Goal: Transaction & Acquisition: Purchase product/service

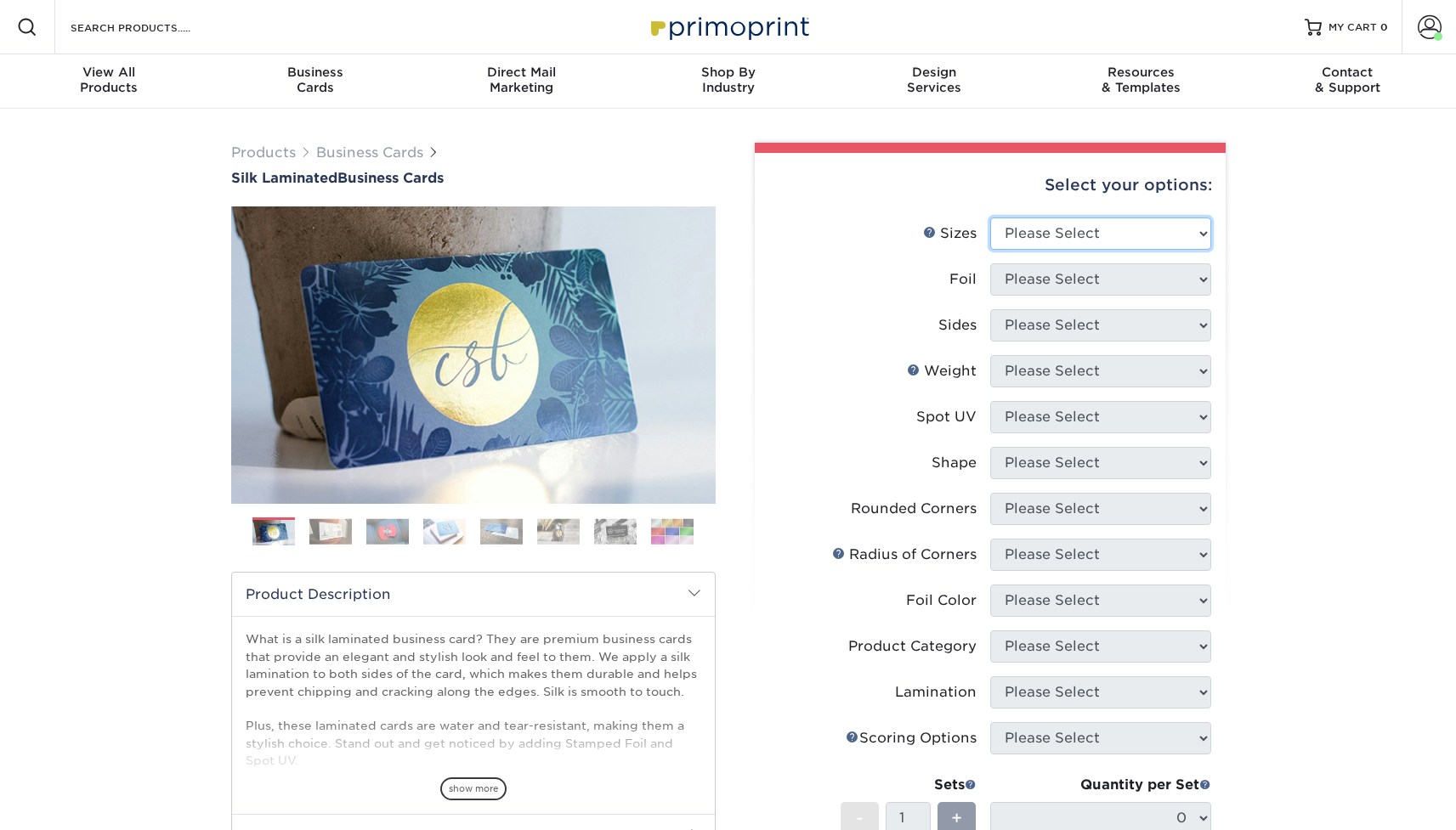
click at [1078, 236] on select "Please Select 1.5" x 3.5" - Mini 1.75" x 3.5" - Mini 2" x 2" - Square 2" x 3" -…" at bounding box center [1100, 234] width 221 height 33
select select "2.00x3.50"
click at [990, 218] on select "Please Select 1.5" x 3.5" - Mini 1.75" x 3.5" - Mini 2" x 2" - Square 2" x 3" -…" at bounding box center [1100, 234] width 221 height 33
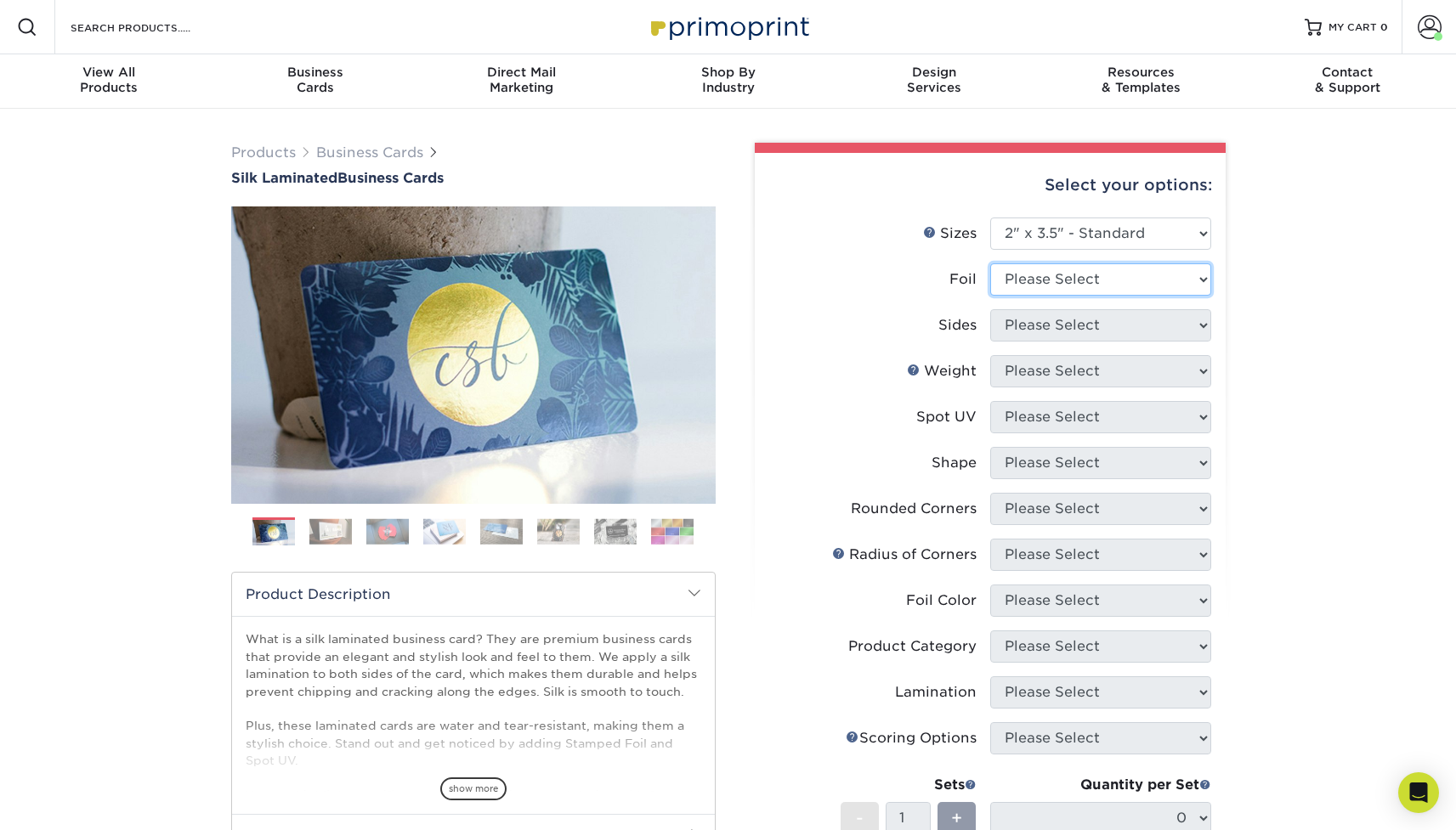
click at [1017, 280] on select "Please Select Yes No" at bounding box center [1100, 280] width 221 height 33
select select "0"
click at [990, 263] on select "Please Select Yes No" at bounding box center [1100, 280] width 221 height 33
click at [1019, 318] on select "Please Select Print Both Sides Print Front Only" at bounding box center [1100, 326] width 221 height 33
select select "13abbda7-1d64-4f25-8bb2-c179b224825d"
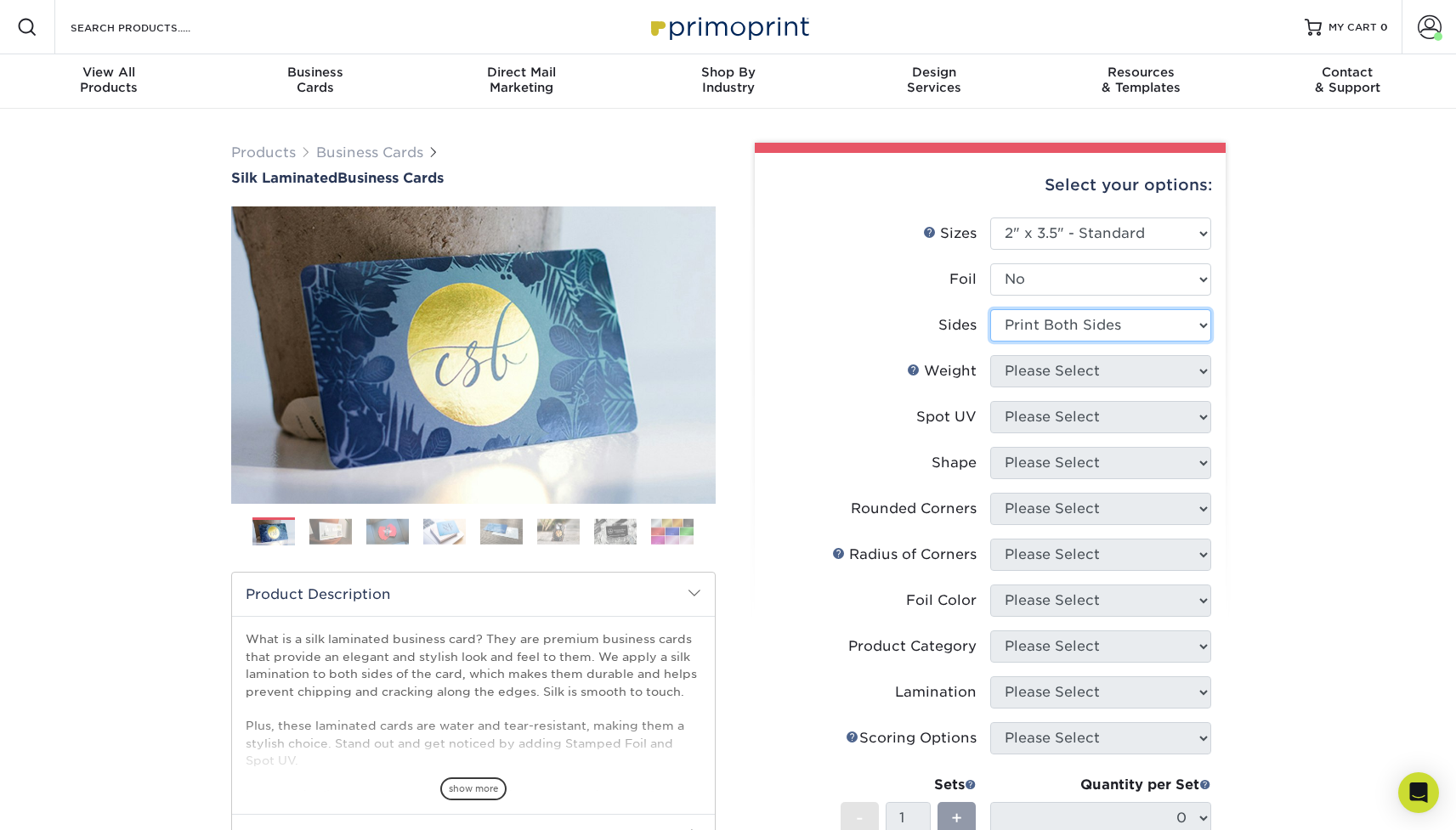
click at [990, 310] on select "Please Select Print Both Sides Print Front Only" at bounding box center [1100, 326] width 221 height 33
click at [1017, 369] on select "Please Select 16PT" at bounding box center [1100, 372] width 221 height 33
select select "16PT"
click at [990, 355] on select "Please Select 16PT" at bounding box center [1100, 372] width 221 height 33
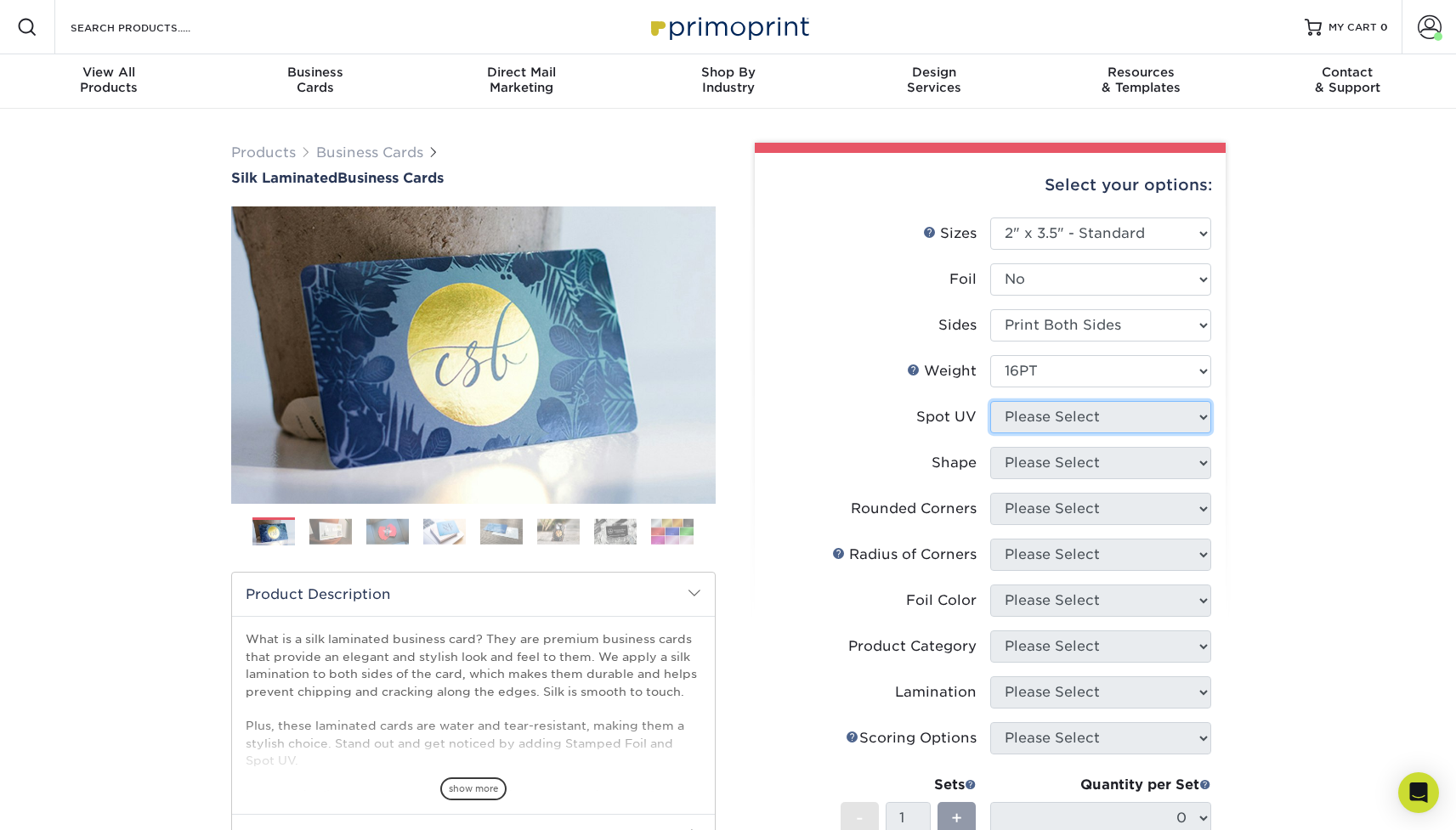
click at [1029, 421] on select "Please Select No Spot UV Front and Back (Both Sides) Front Only Back Only" at bounding box center [1100, 417] width 221 height 33
select select "3"
click at [990, 401] on select "Please Select No Spot UV Front and Back (Both Sides) Front Only Back Only" at bounding box center [1100, 417] width 221 height 33
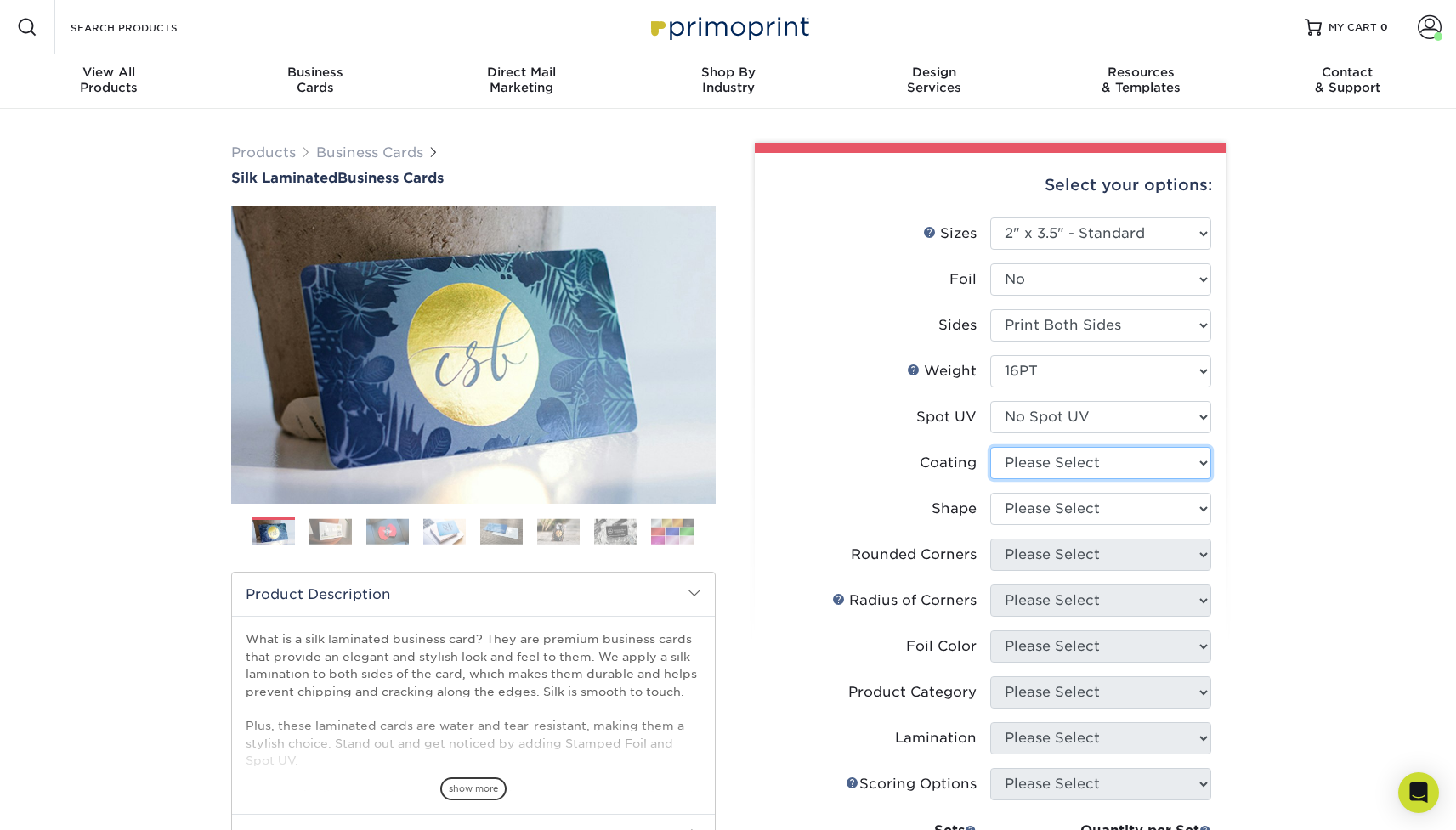
click at [1028, 466] on select at bounding box center [1100, 464] width 221 height 33
select select "3e7618de-abca-4bda-9f97-8b9129e913d8"
click at [990, 447] on select at bounding box center [1100, 464] width 221 height 33
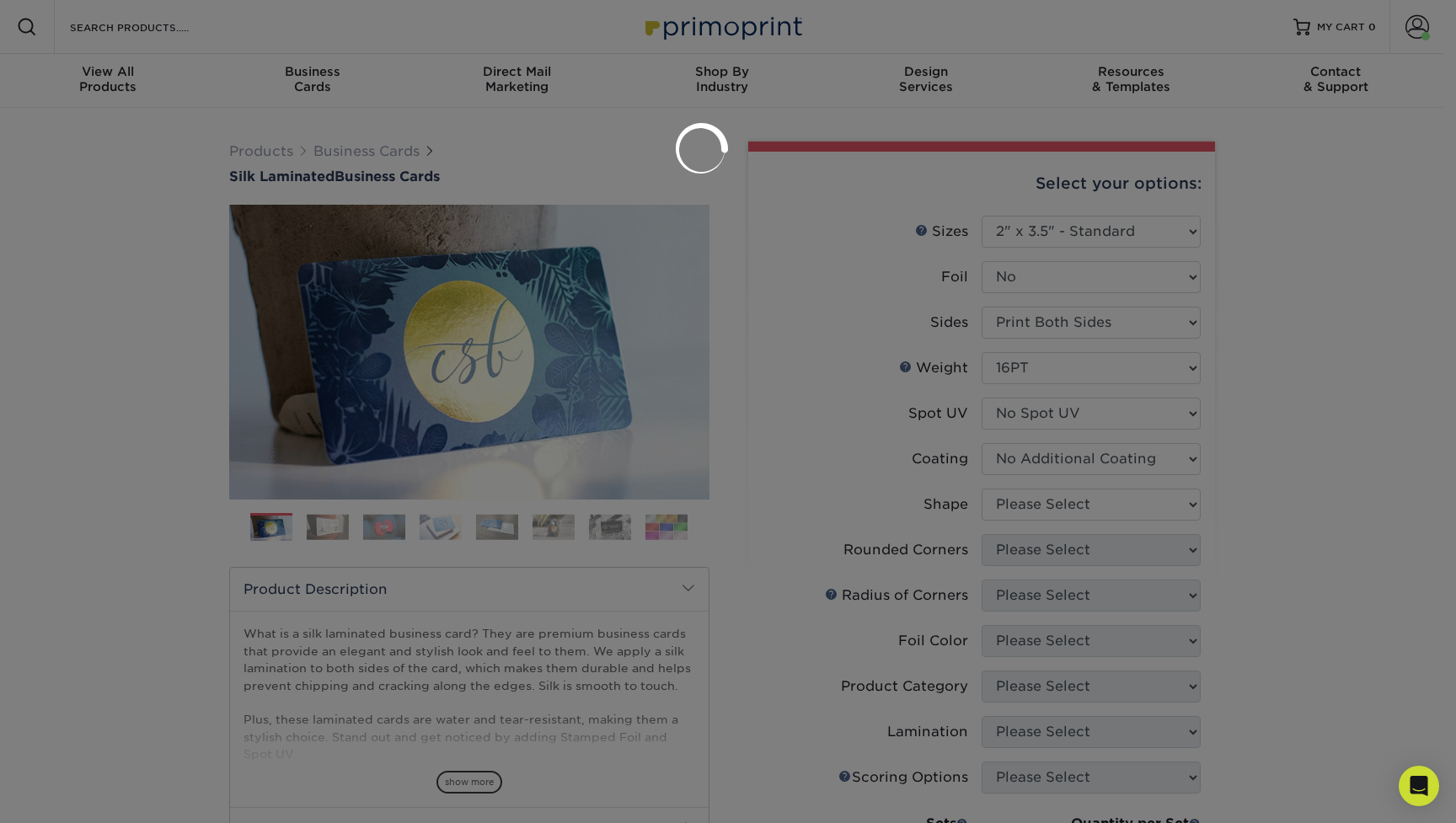
click at [1021, 506] on div at bounding box center [728, 411] width 1456 height 823
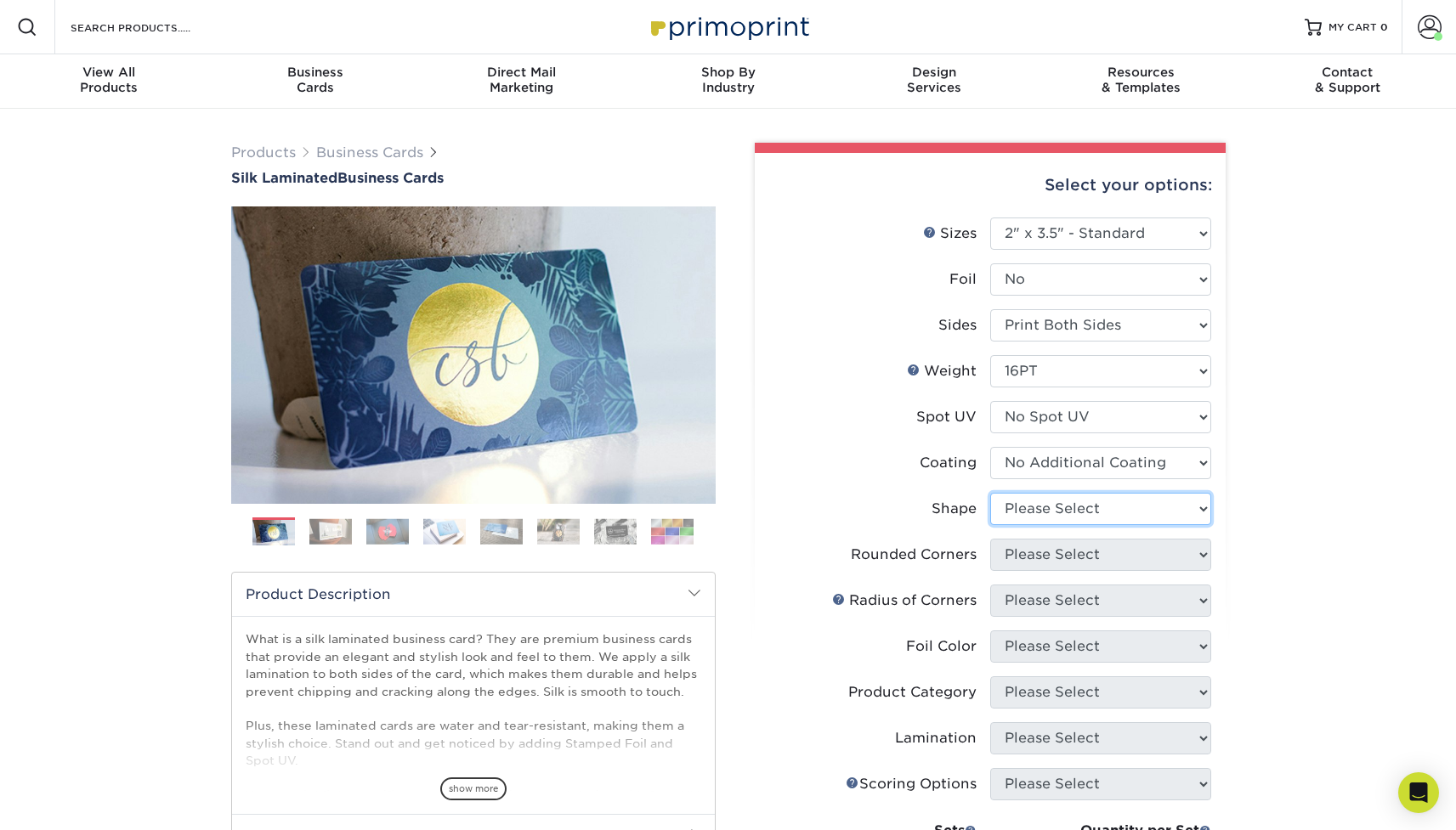
click at [1022, 516] on select "Please Select Standard Oval" at bounding box center [1100, 509] width 221 height 33
select select "standard"
click at [990, 493] on select "Please Select Standard Oval" at bounding box center [1100, 509] width 221 height 33
click at [1013, 556] on select "Please Select Yes - Round 2 Corners Yes - Round 4 Corners No" at bounding box center [1100, 556] width 221 height 33
select select "0"
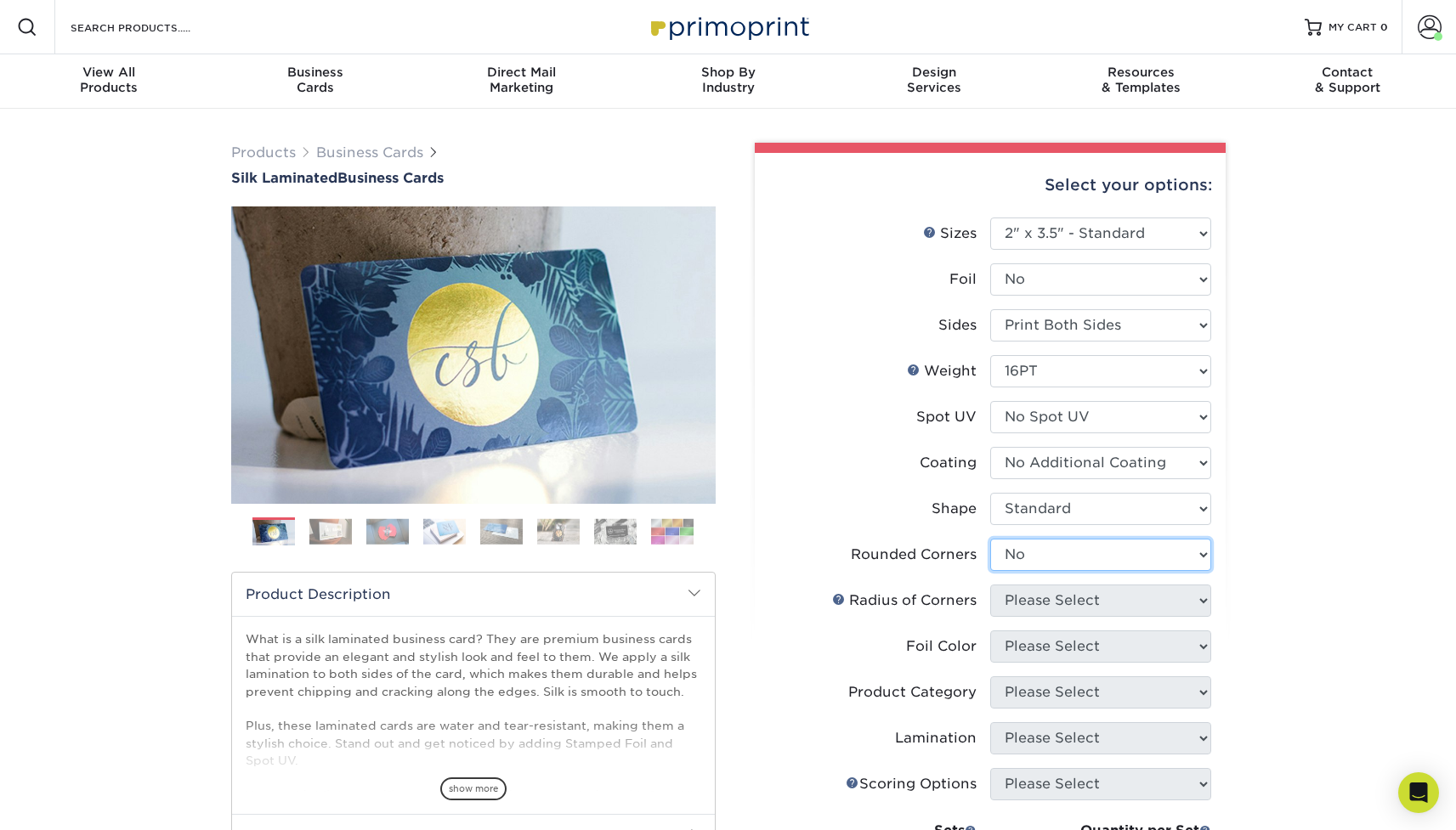
click at [990, 539] on select "Please Select Yes - Round 2 Corners Yes - Round 4 Corners No" at bounding box center [1100, 556] width 221 height 33
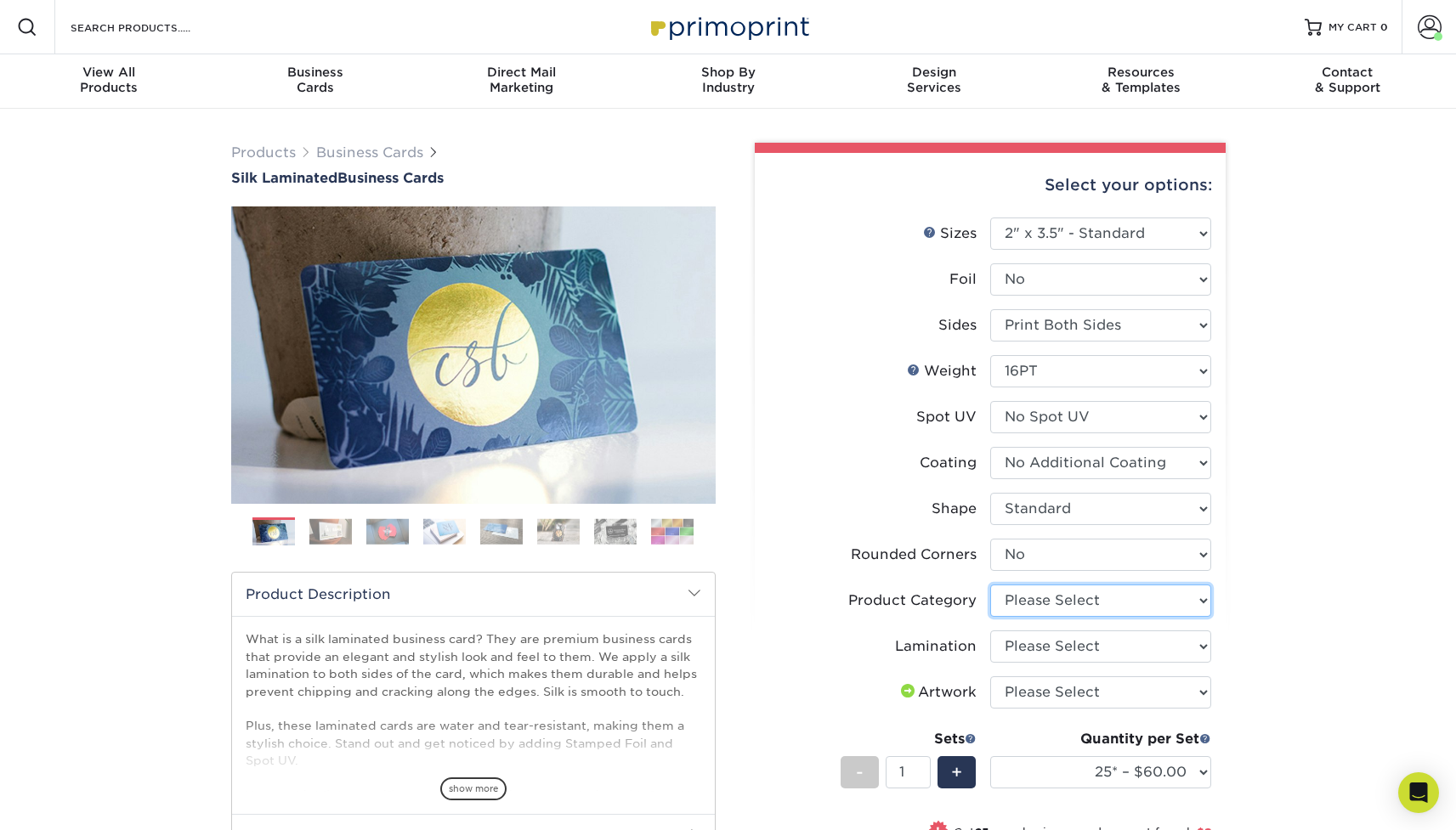
click at [1035, 602] on select "Please Select Business Cards" at bounding box center [1100, 601] width 221 height 33
select select "3b5148f1-0588-4f88-a218-97bcfdce65c1"
click at [990, 585] on select "Please Select Business Cards" at bounding box center [1100, 601] width 221 height 33
click at [1031, 643] on select "Please Select Silk" at bounding box center [1100, 647] width 221 height 33
select select "ccacb42f-45f7-42d3-bbd3-7c8421cf37f0"
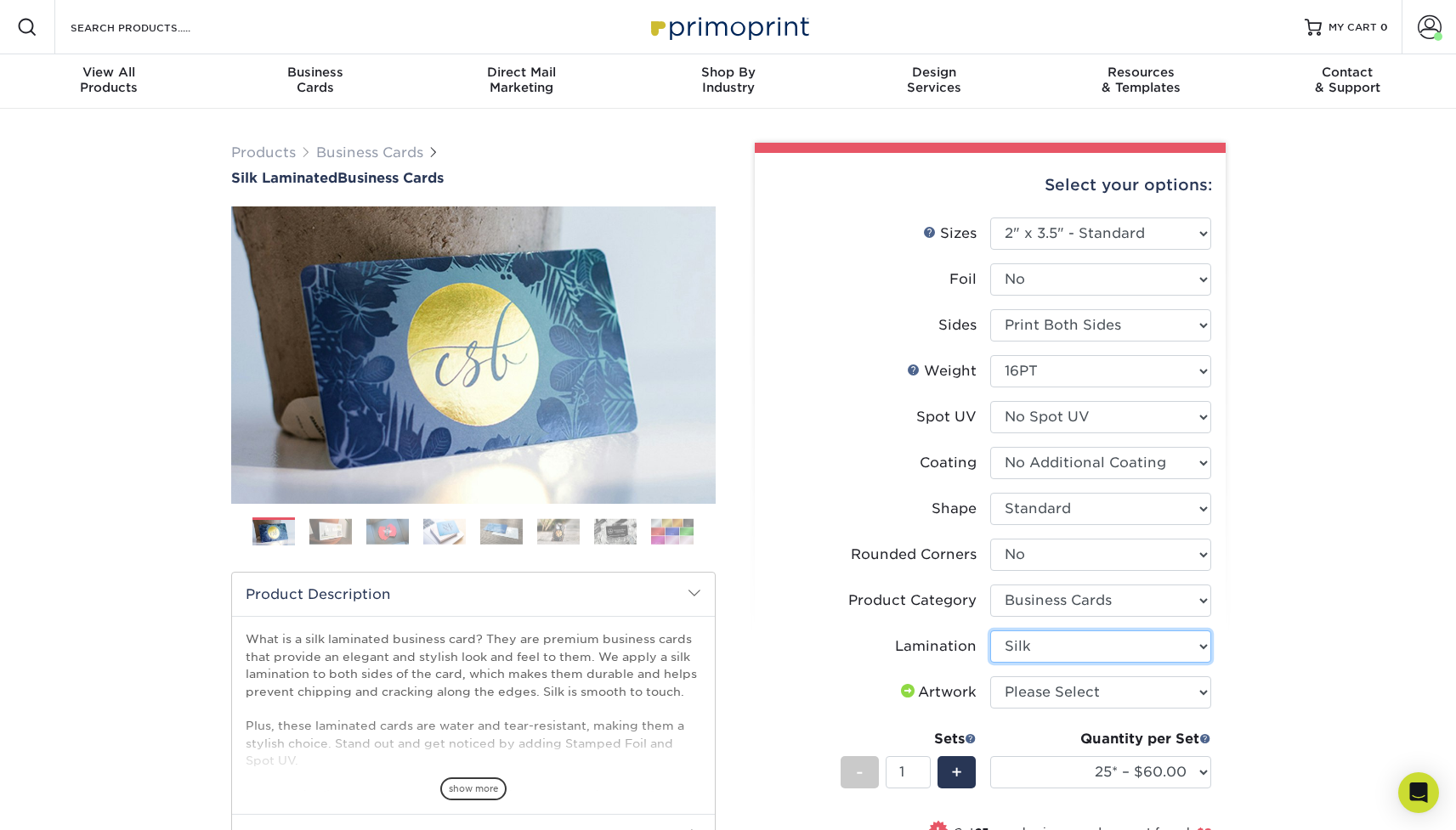
click at [990, 630] on select "Please Select Silk" at bounding box center [1100, 647] width 221 height 33
click at [1027, 691] on select "Please Select I will upload files I need a design - $100" at bounding box center [1100, 693] width 221 height 33
select select "upload"
click at [990, 677] on select "Please Select I will upload files I need a design - $100" at bounding box center [1100, 693] width 221 height 33
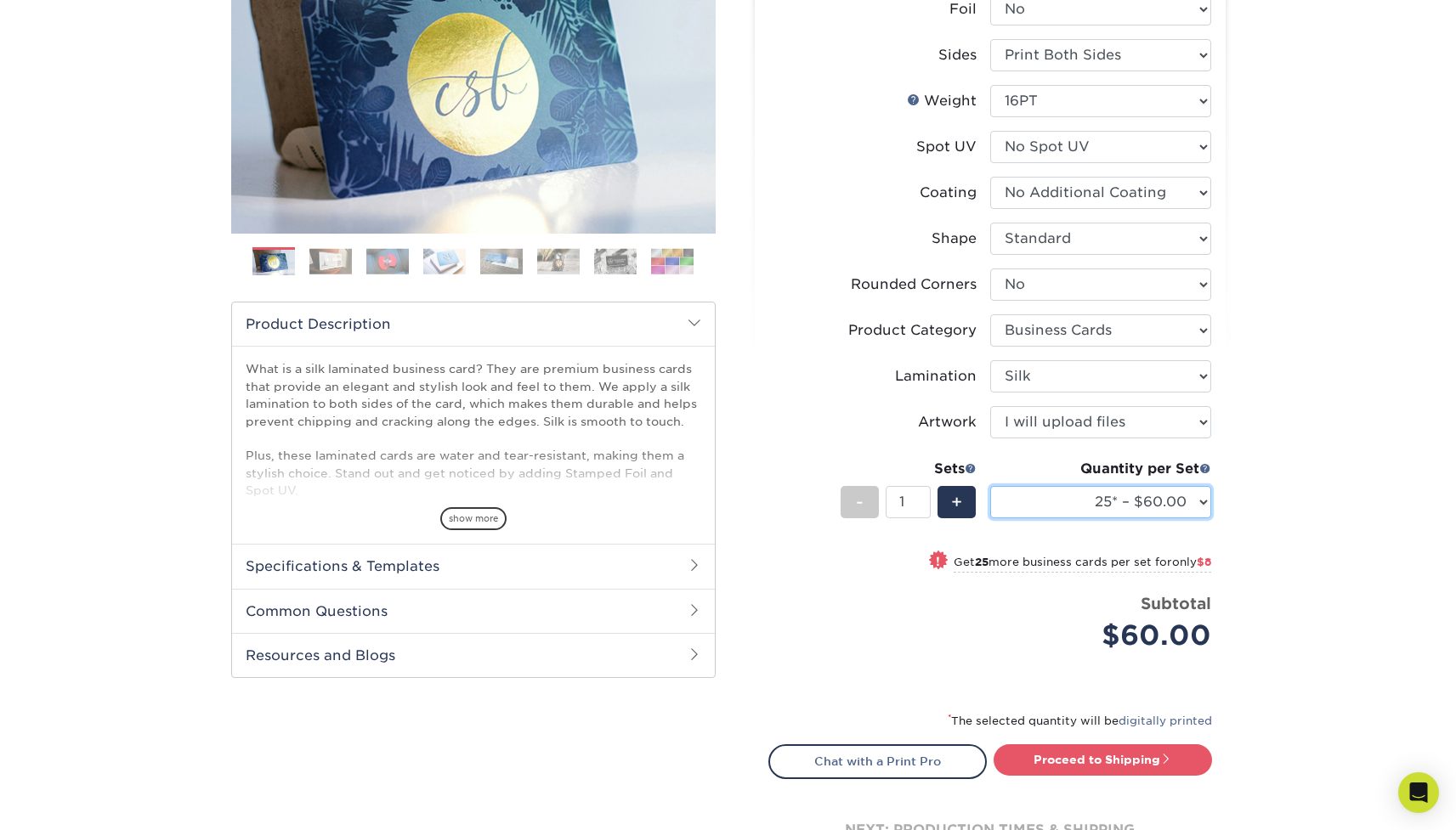
click at [1127, 507] on select "25* – $60.00 50* – $68.00 75* – $76.00 100* – $84.00 250* – $92.00 500 – $96.00…" at bounding box center [1100, 502] width 221 height 33
select select "250* – $92.00"
click at [990, 486] on select "25* – $60.00 50* – $68.00 75* – $76.00 100* – $84.00 250* – $92.00 500 – $96.00…" at bounding box center [1100, 502] width 221 height 33
click at [1088, 757] on link "Proceed to Shipping" at bounding box center [1103, 760] width 218 height 31
type input "Set 1"
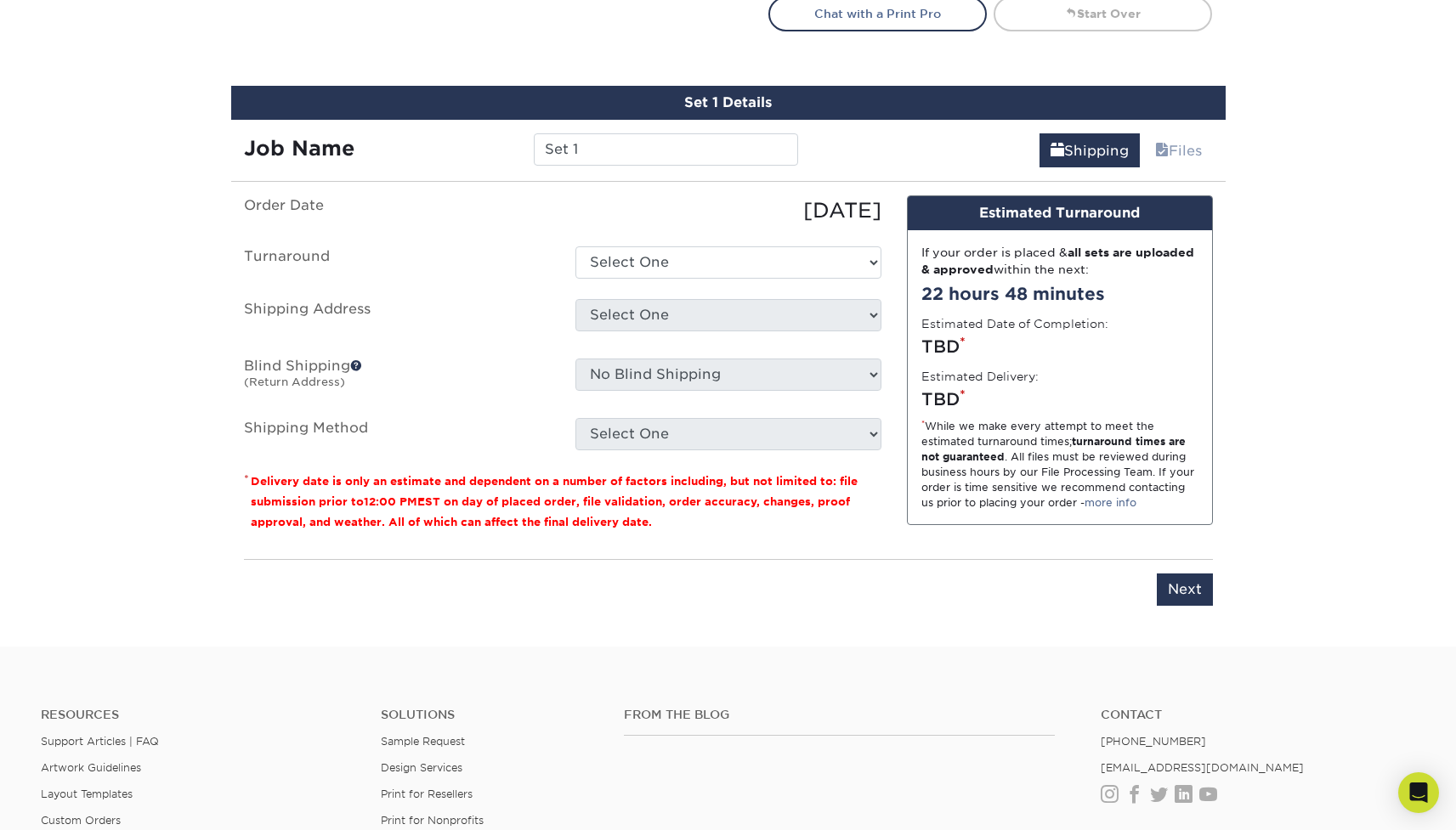
scroll to position [1061, 0]
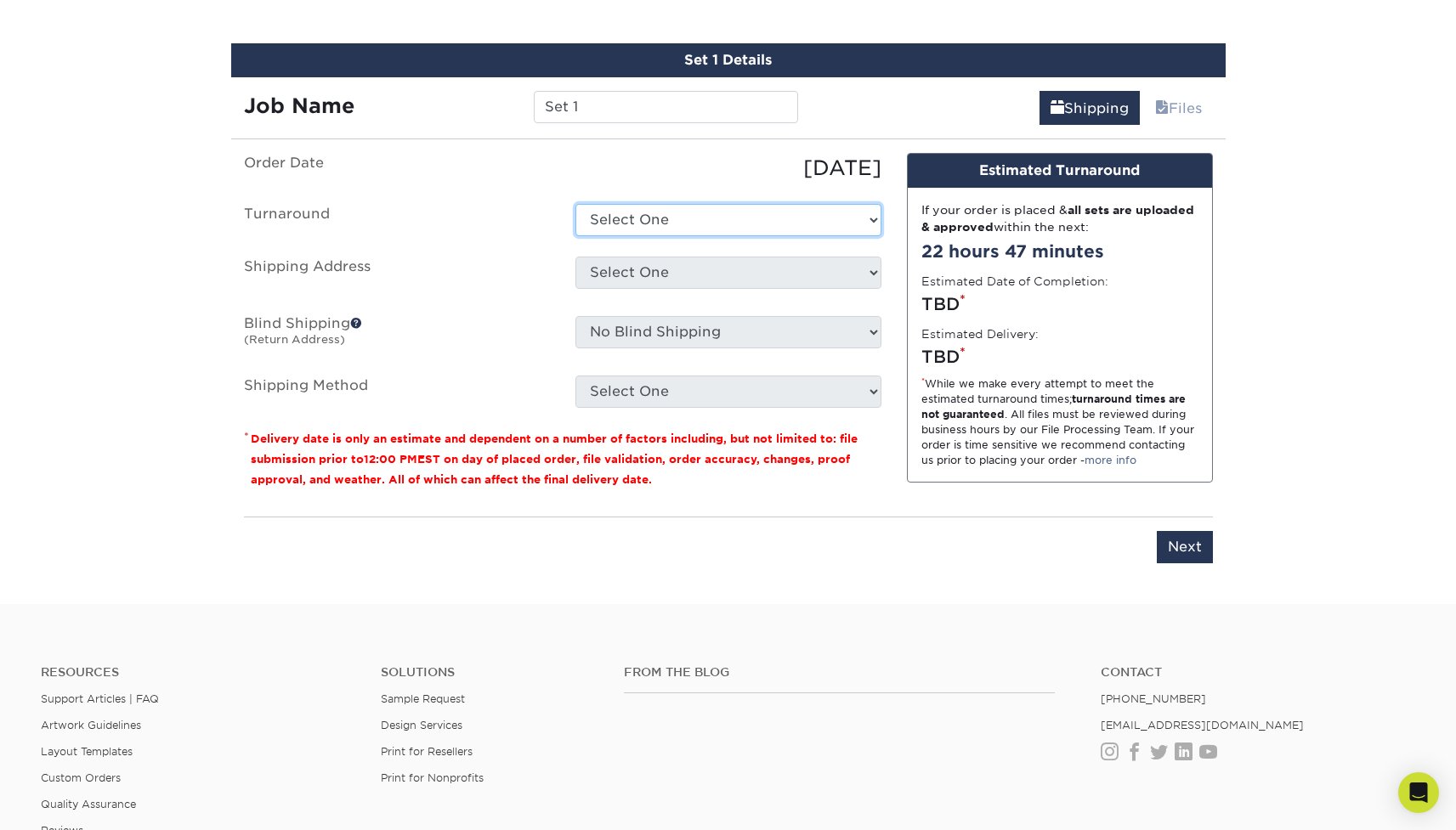
click at [604, 215] on select "Select One 2-4 Business Days 2 Day Next Business Day" at bounding box center [728, 220] width 306 height 33
select select "75495d5f-2f89-49bb-a186-824331e501c3"
click at [575, 204] on select "Select One 2-4 Business Days 2 Day Next Business Day" at bounding box center [728, 220] width 306 height 33
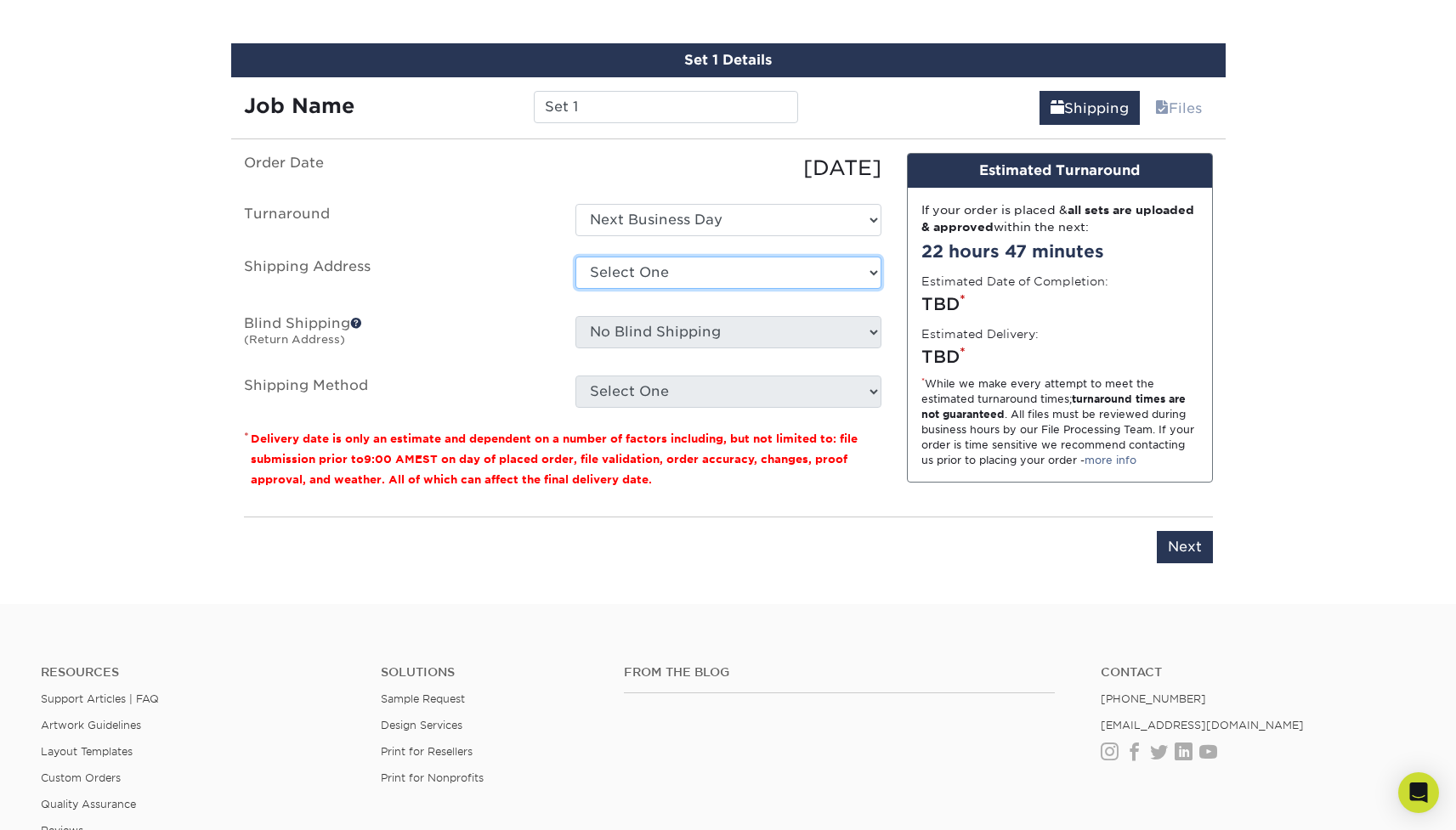
click at [611, 268] on select "Select One 98 maplewood w hempstead AGEC Ohio Atlantic - Boston Atlantic - Chic…" at bounding box center [728, 273] width 306 height 33
select select "242175"
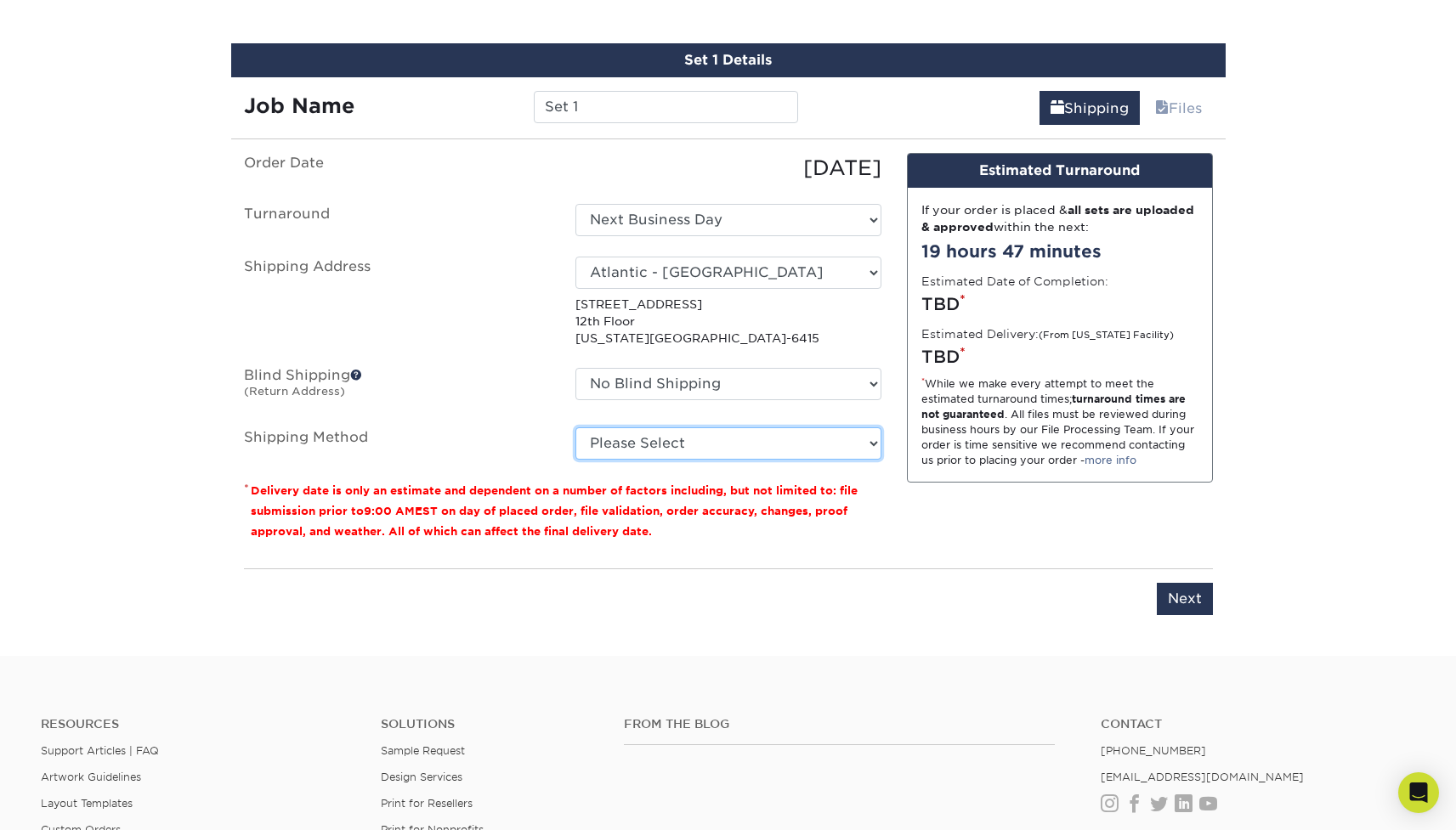
click at [662, 433] on select "Please Select Ground Shipping (+$7.84) 3 Day Shipping Service (+$20.07) 2 Day A…" at bounding box center [728, 444] width 306 height 33
click at [575, 427] on select "Please Select Ground Shipping (+$7.84) 3 Day Shipping Service (+$20.07) 2 Day A…" at bounding box center [728, 444] width 306 height 33
click at [647, 458] on select "Please Select Ground Shipping (+$7.84) 3 Day Shipping Service (+$20.07) 2 Day A…" at bounding box center [728, 444] width 306 height 33
click at [575, 427] on select "Please Select Ground Shipping (+$7.84) 3 Day Shipping Service (+$20.07) 2 Day A…" at bounding box center [728, 444] width 306 height 33
click at [671, 444] on select "Please Select Ground Shipping (+$7.84) 3 Day Shipping Service (+$20.07) 2 Day A…" at bounding box center [728, 444] width 306 height 33
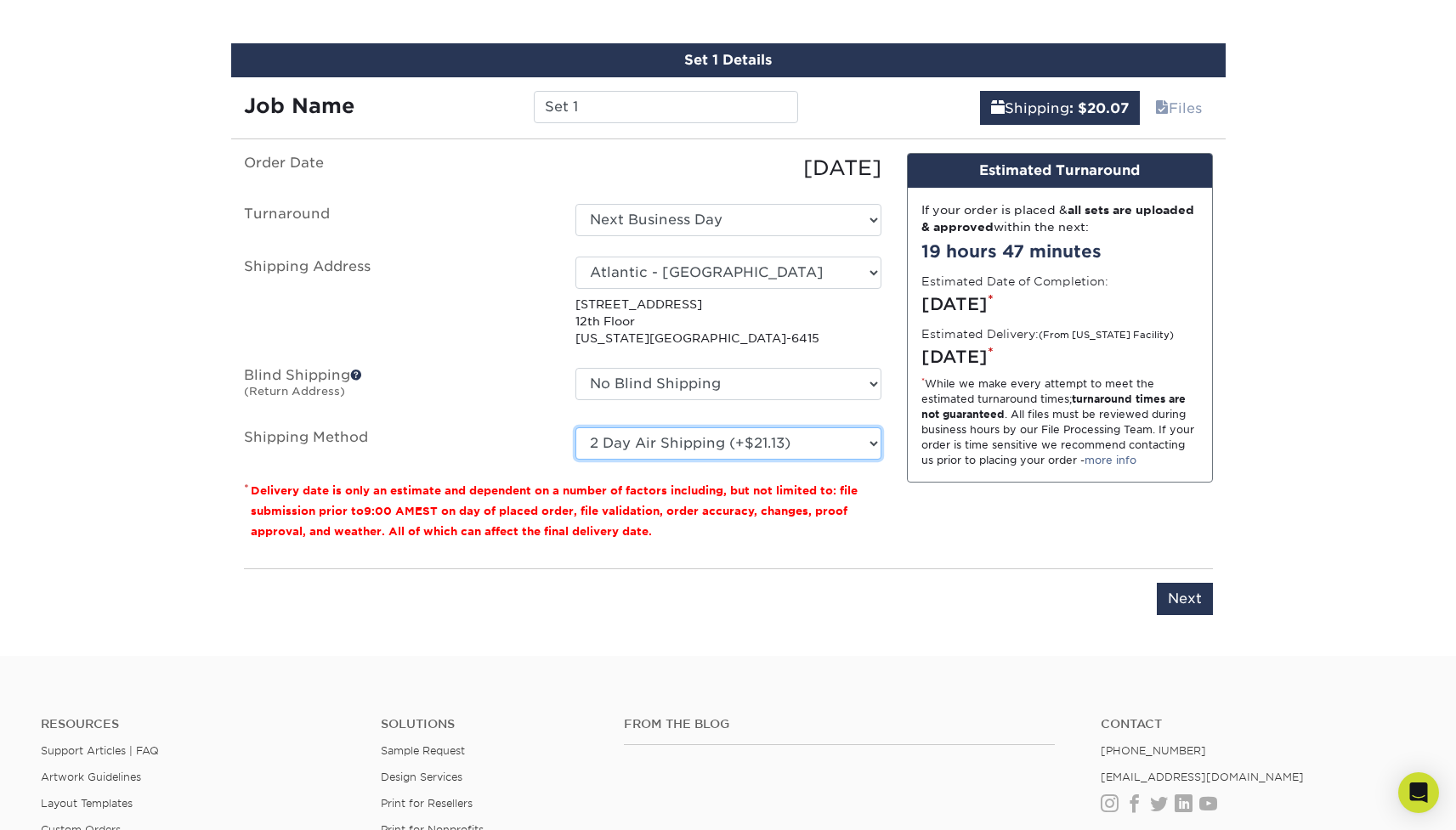
click at [575, 427] on select "Please Select Ground Shipping (+$7.84) 3 Day Shipping Service (+$20.07) 2 Day A…" at bounding box center [728, 444] width 306 height 33
click at [669, 445] on select "Please Select Ground Shipping (+$7.84) 3 Day Shipping Service (+$20.07) 2 Day A…" at bounding box center [728, 444] width 306 height 33
click at [575, 427] on select "Please Select Ground Shipping (+$7.84) 3 Day Shipping Service (+$20.07) 2 Day A…" at bounding box center [728, 444] width 306 height 33
click at [661, 443] on select "Please Select Ground Shipping (+$7.84) 3 Day Shipping Service (+$20.07) 2 Day A…" at bounding box center [728, 444] width 306 height 33
click at [575, 427] on select "Please Select Ground Shipping (+$7.84) 3 Day Shipping Service (+$20.07) 2 Day A…" at bounding box center [728, 444] width 306 height 33
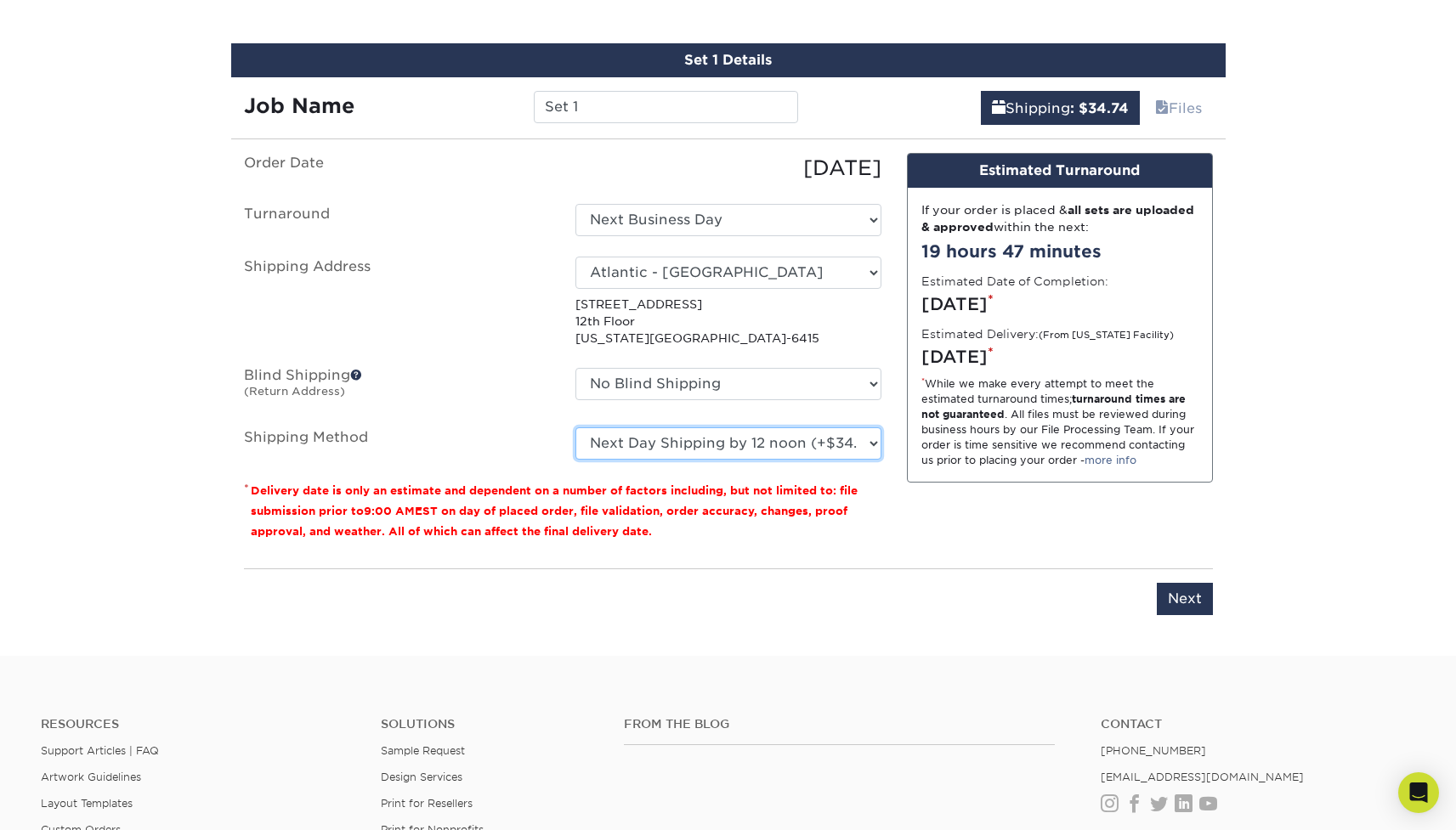
click at [703, 437] on select "Please Select Ground Shipping (+$7.84) 3 Day Shipping Service (+$20.07) 2 Day A…" at bounding box center [728, 444] width 306 height 33
click at [575, 427] on select "Please Select Ground Shipping (+$7.84) 3 Day Shipping Service (+$20.07) 2 Day A…" at bounding box center [728, 444] width 306 height 33
click at [866, 446] on select "Please Select Ground Shipping (+$7.84) 3 Day Shipping Service (+$20.07) 2 Day A…" at bounding box center [728, 444] width 306 height 33
click at [575, 427] on select "Please Select Ground Shipping (+$7.84) 3 Day Shipping Service (+$20.07) 2 Day A…" at bounding box center [728, 444] width 306 height 33
click at [723, 448] on select "Please Select Ground Shipping (+$7.84) 3 Day Shipping Service (+$20.07) 2 Day A…" at bounding box center [728, 444] width 306 height 33
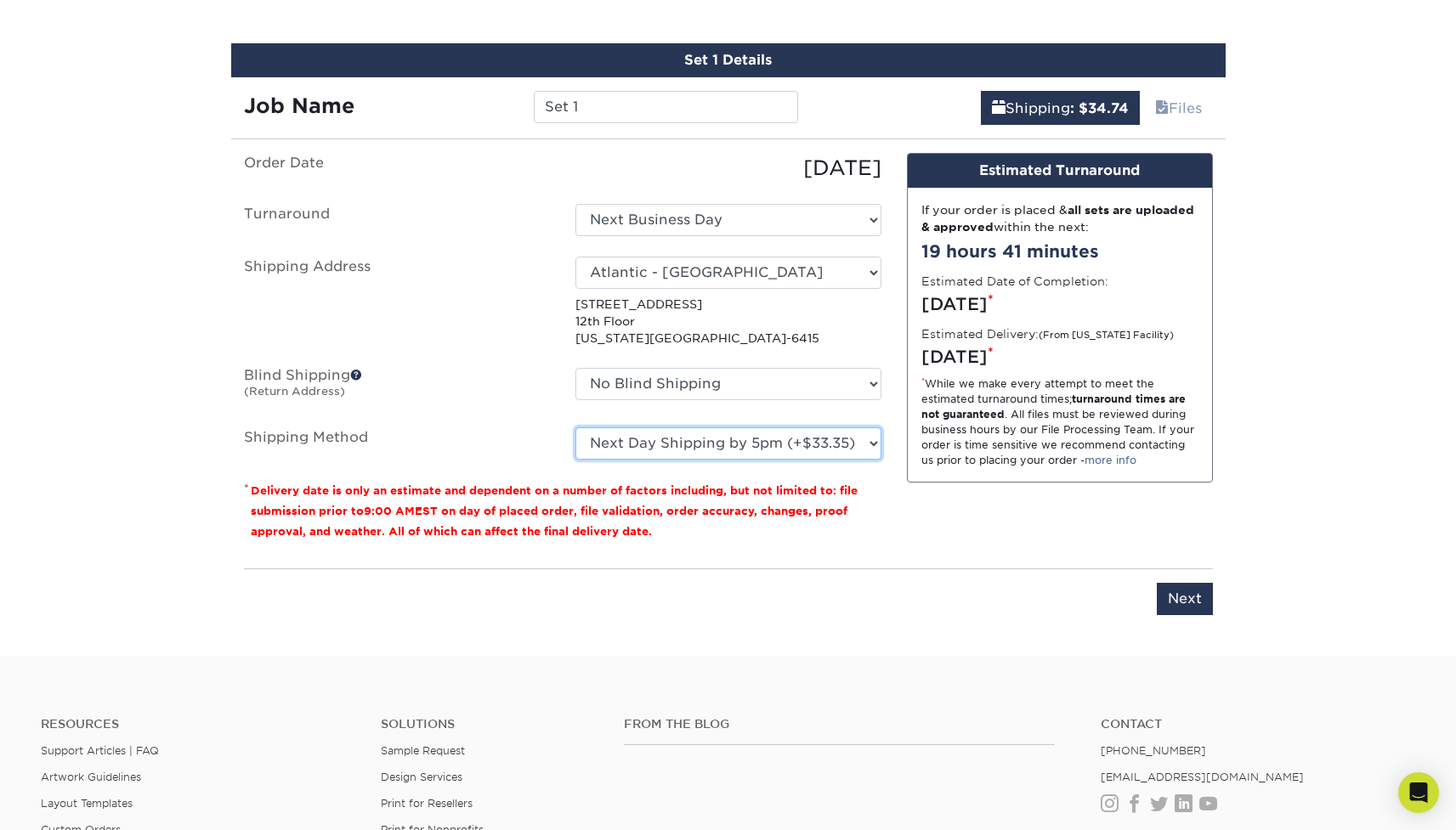
click at [575, 427] on select "Please Select Ground Shipping (+$7.84) 3 Day Shipping Service (+$20.07) 2 Day A…" at bounding box center [728, 444] width 306 height 33
click at [705, 445] on select "Please Select Ground Shipping (+$7.84) 3 Day Shipping Service (+$20.07) 2 Day A…" at bounding box center [728, 444] width 306 height 33
click at [784, 439] on select "Please Select Ground Shipping (+$7.84) 3 Day Shipping Service (+$20.07) 2 Day A…" at bounding box center [728, 444] width 306 height 33
click at [575, 427] on select "Please Select Ground Shipping (+$7.84) 3 Day Shipping Service (+$20.07) 2 Day A…" at bounding box center [728, 444] width 306 height 33
click at [783, 441] on select "Please Select Ground Shipping (+$7.84) 3 Day Shipping Service (+$20.07) 2 Day A…" at bounding box center [728, 444] width 306 height 33
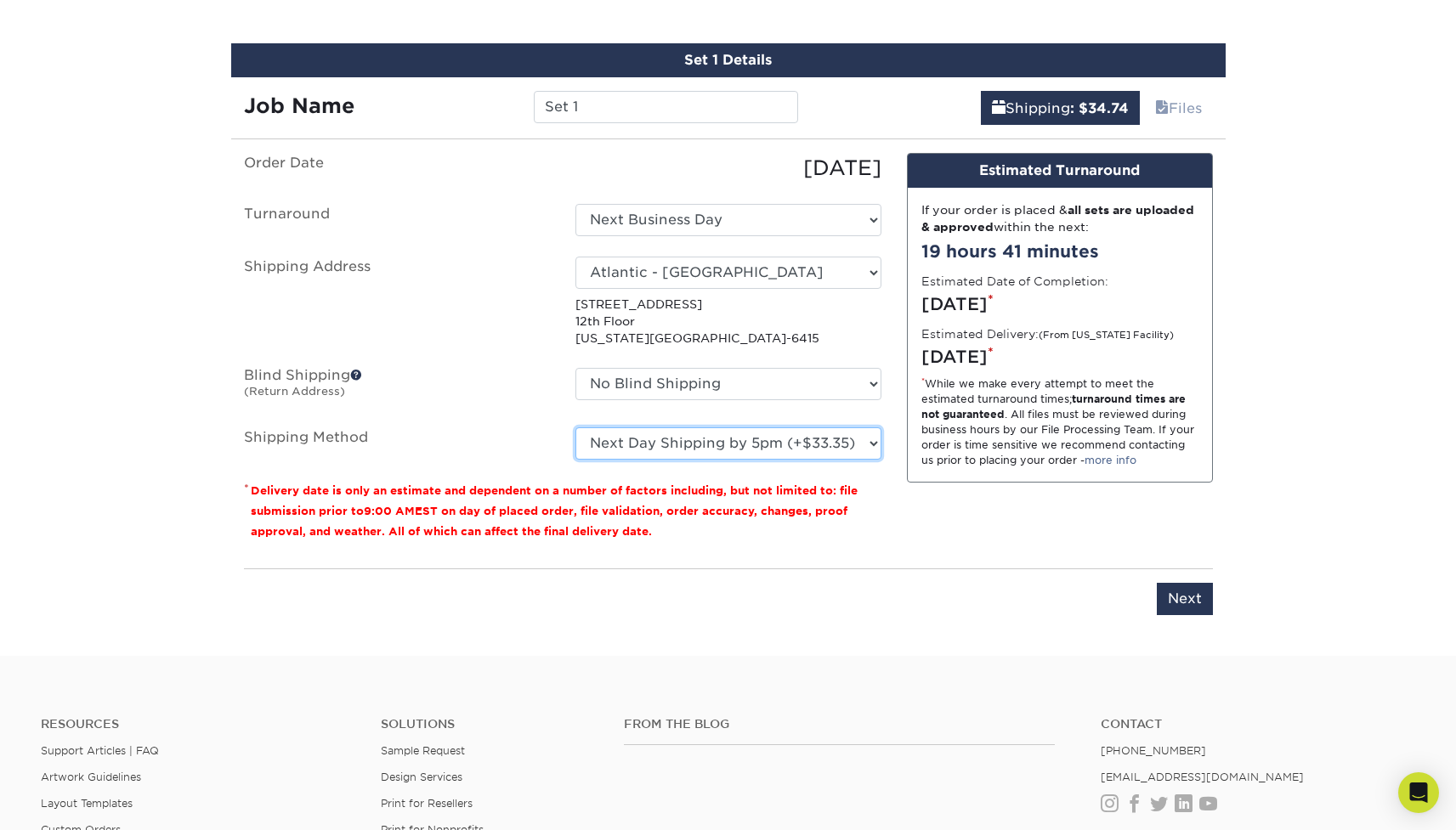
click at [575, 427] on select "Please Select Ground Shipping (+$7.84) 3 Day Shipping Service (+$20.07) 2 Day A…" at bounding box center [728, 444] width 306 height 33
drag, startPoint x: 1103, startPoint y: 356, endPoint x: 914, endPoint y: 358, distance: 189.0
click at [914, 358] on div "If your order is placed & all sets are uploaded & approved within the next: 19 …" at bounding box center [1060, 335] width 304 height 295
copy div "Wednesday, Sep 3rd"
click at [786, 449] on select "Please Select Ground Shipping (+$7.84) 3 Day Shipping Service (+$20.07) 2 Day A…" at bounding box center [728, 444] width 306 height 33
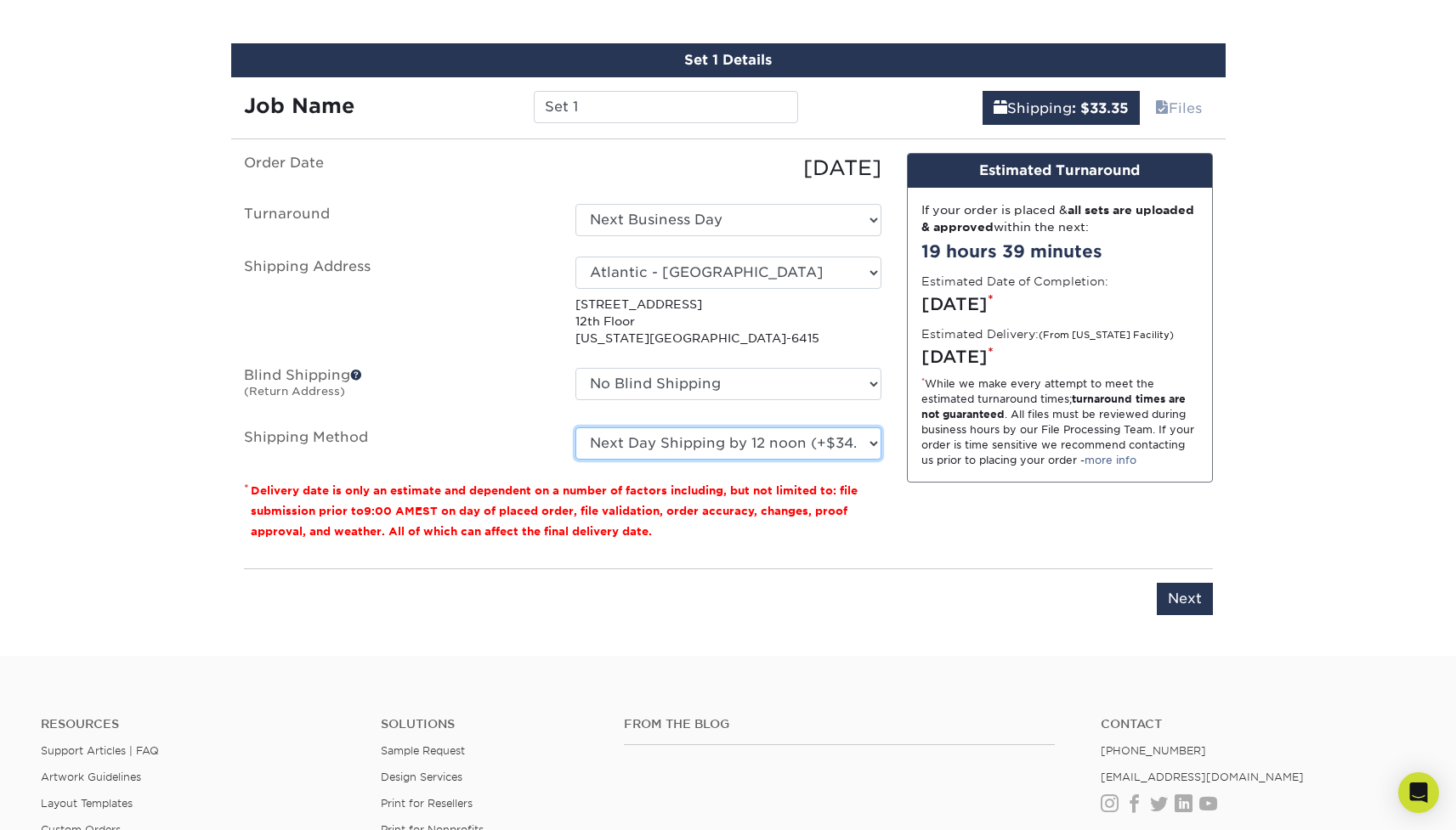
click at [575, 427] on select "Please Select Ground Shipping (+$7.84) 3 Day Shipping Service (+$20.07) 2 Day A…" at bounding box center [728, 444] width 306 height 33
click at [754, 442] on select "Please Select Ground Shipping (+$7.84) 3 Day Shipping Service (+$20.07) 2 Day A…" at bounding box center [728, 444] width 306 height 33
click at [732, 440] on select "Please Select Ground Shipping (+$7.84) 3 Day Shipping Service (+$20.07) 2 Day A…" at bounding box center [728, 444] width 306 height 33
click at [575, 427] on select "Please Select Ground Shipping (+$7.84) 3 Day Shipping Service (+$20.07) 2 Day A…" at bounding box center [728, 444] width 306 height 33
drag, startPoint x: 1040, startPoint y: 356, endPoint x: 918, endPoint y: 350, distance: 122.1
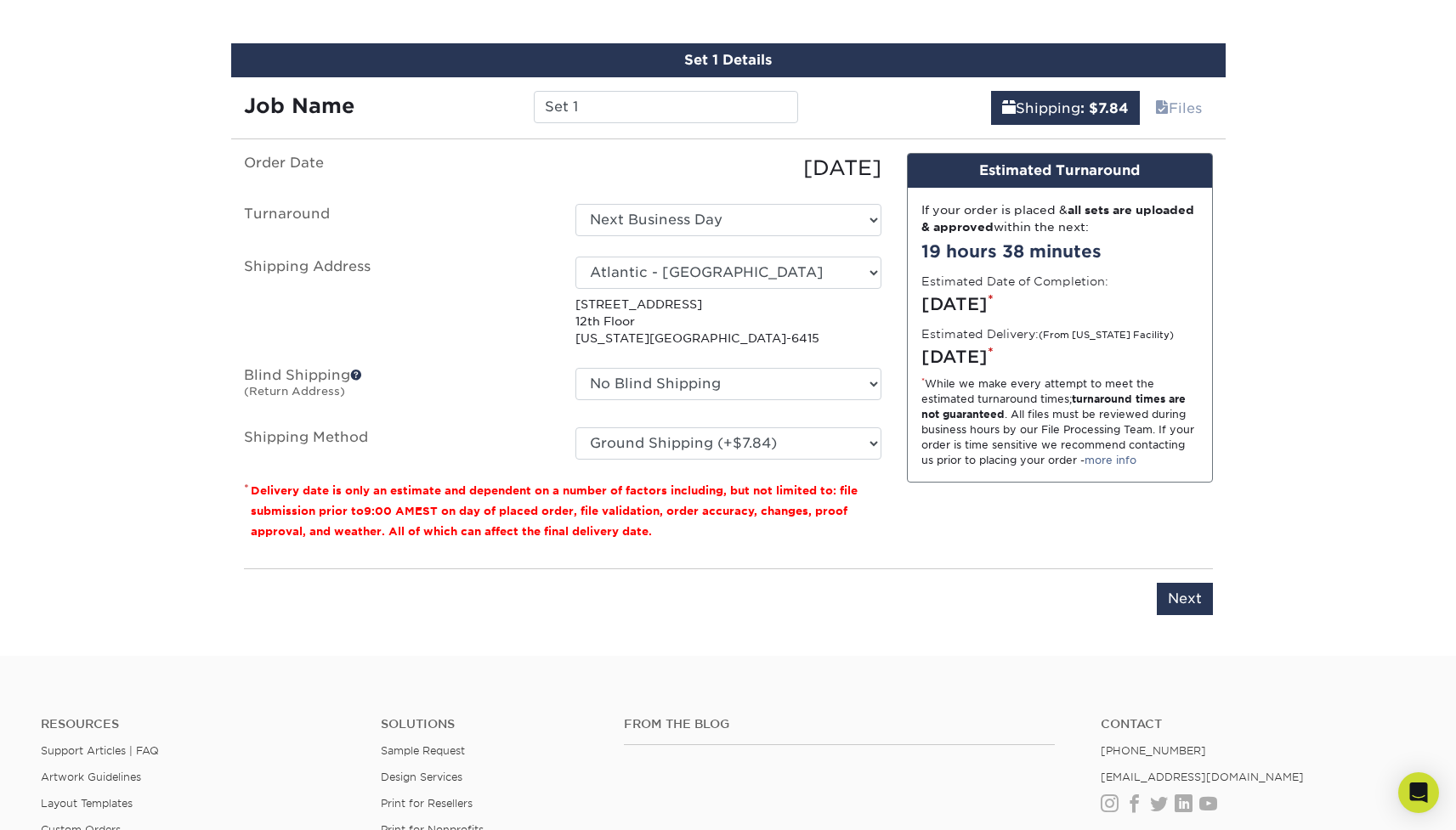
click at [918, 350] on div "If your order is placed & all sets are uploaded & approved within the next: 19 …" at bounding box center [1060, 335] width 304 height 295
copy div "Friday, Sep 5th"
click at [814, 447] on select "Please Select Ground Shipping (+$7.84) 3 Day Shipping Service (+$20.07) 2 Day A…" at bounding box center [728, 444] width 306 height 33
click at [575, 427] on select "Please Select Ground Shipping (+$7.84) 3 Day Shipping Service (+$20.07) 2 Day A…" at bounding box center [728, 444] width 306 height 33
click at [1054, 362] on div "Friday, Sep 5th *" at bounding box center [1060, 357] width 277 height 26
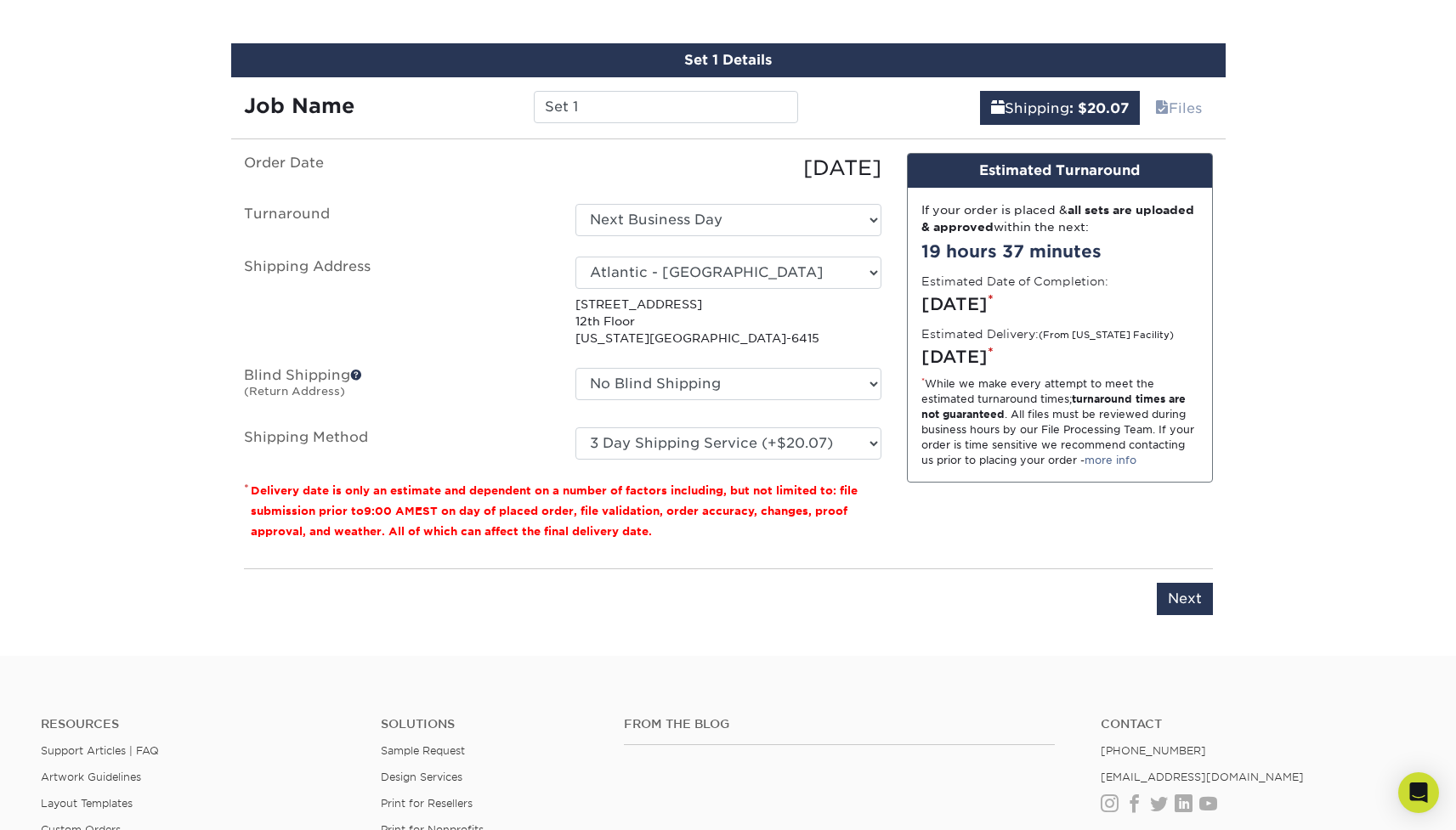
drag, startPoint x: 1054, startPoint y: 362, endPoint x: 925, endPoint y: 356, distance: 129.1
click at [925, 356] on div "Friday, Sep 5th *" at bounding box center [1060, 357] width 277 height 26
click at [710, 452] on select "Please Select Ground Shipping (+$7.84) 3 Day Shipping Service (+$20.07) 2 Day A…" at bounding box center [728, 444] width 306 height 33
click at [575, 427] on select "Please Select Ground Shipping (+$7.84) 3 Day Shipping Service (+$20.07) 2 Day A…" at bounding box center [728, 444] width 306 height 33
click at [1077, 359] on div "Thursday, Sep 4th *" at bounding box center [1060, 357] width 277 height 26
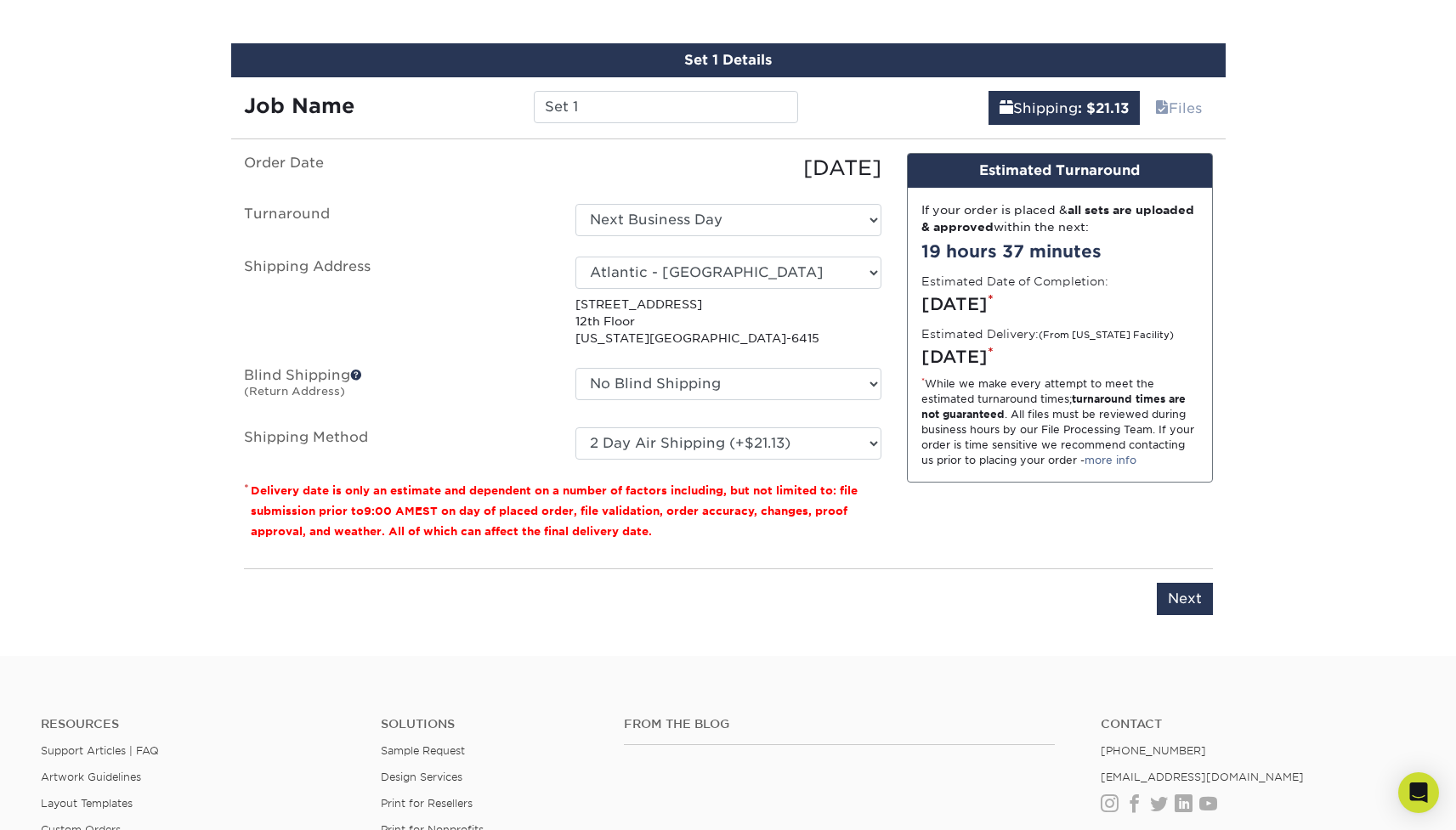
drag, startPoint x: 1052, startPoint y: 356, endPoint x: 924, endPoint y: 356, distance: 128.0
click at [924, 356] on div "Thursday, Sep 4th *" at bounding box center [1060, 357] width 277 height 26
copy div "Thursday, Sep 4th"
click at [737, 436] on select "Please Select Ground Shipping (+$7.84) 3 Day Shipping Service (+$20.07) 2 Day A…" at bounding box center [728, 444] width 306 height 33
click at [575, 427] on select "Please Select Ground Shipping (+$7.84) 3 Day Shipping Service (+$20.07) 2 Day A…" at bounding box center [728, 444] width 306 height 33
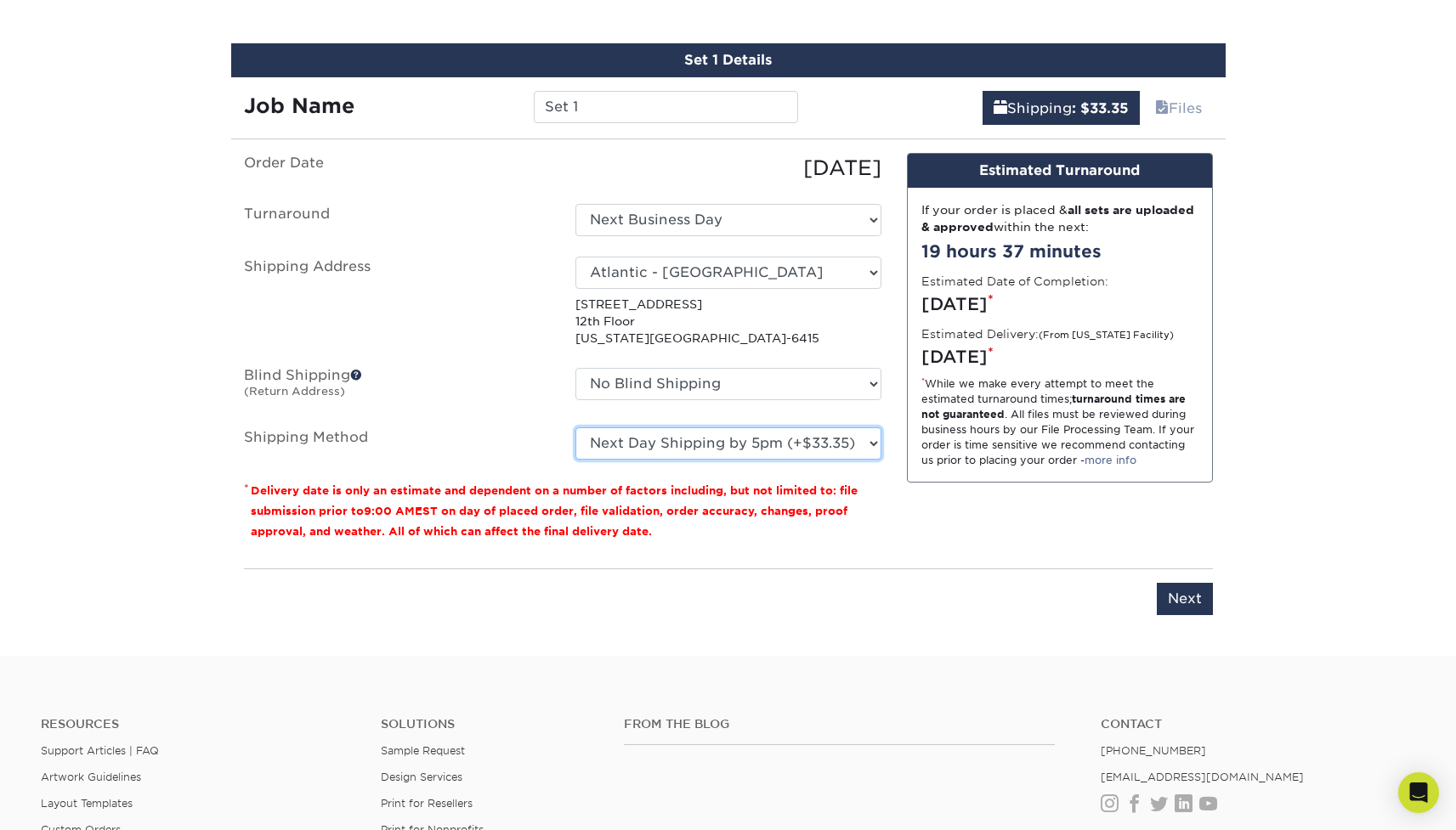
click at [710, 442] on select "Please Select Ground Shipping (+$7.84) 3 Day Shipping Service (+$20.07) 2 Day A…" at bounding box center [728, 444] width 306 height 33
click at [575, 427] on select "Please Select Ground Shipping (+$7.84) 3 Day Shipping Service (+$20.07) 2 Day A…" at bounding box center [728, 444] width 306 height 33
click at [740, 442] on select "Please Select Ground Shipping (+$7.84) 3 Day Shipping Service (+$20.07) 2 Day A…" at bounding box center [728, 444] width 306 height 33
select select "13"
click at [575, 427] on select "Please Select Ground Shipping (+$7.84) 3 Day Shipping Service (+$20.07) 2 Day A…" at bounding box center [728, 444] width 306 height 33
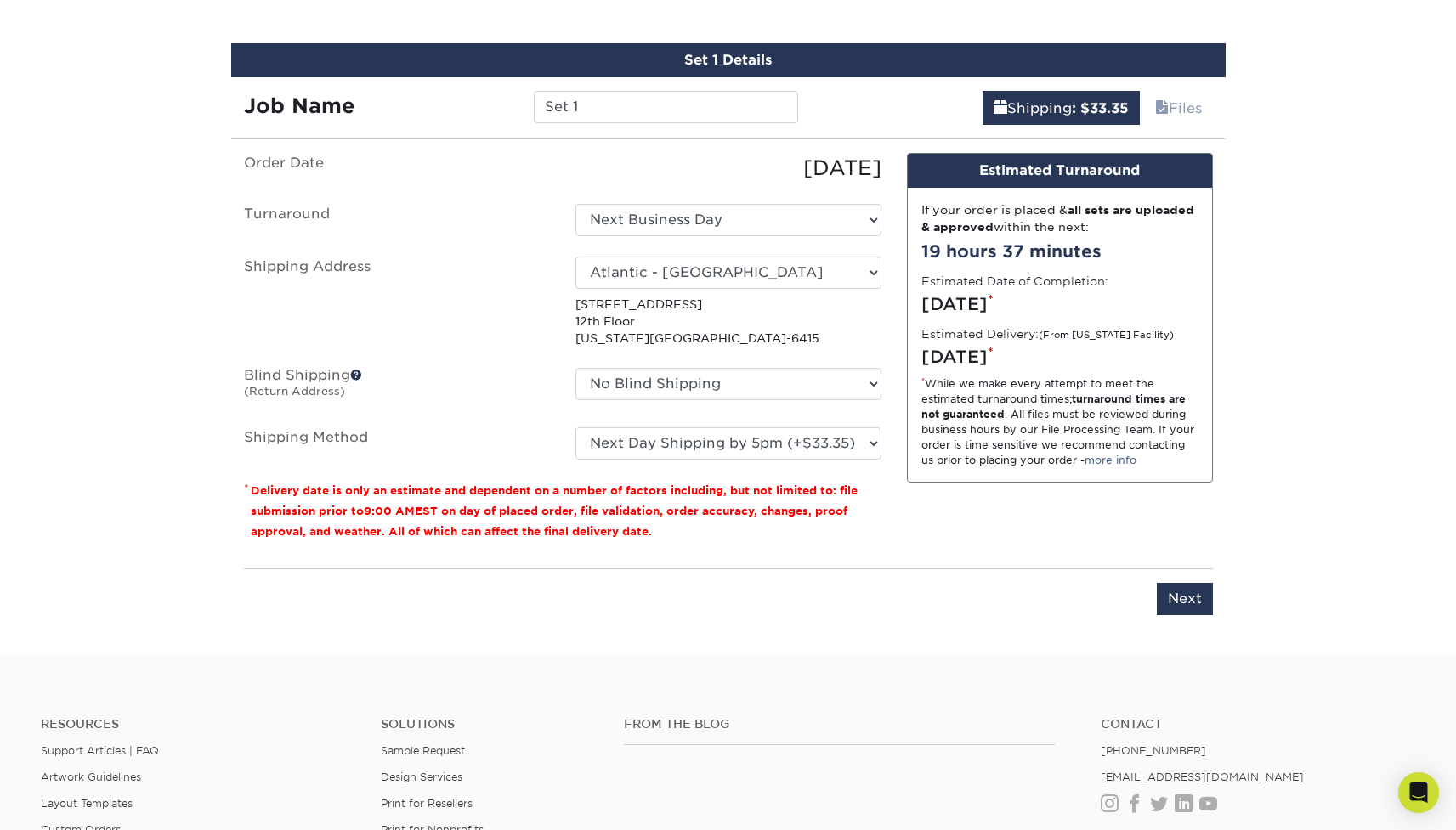
drag, startPoint x: 998, startPoint y: 512, endPoint x: 1023, endPoint y: 508, distance: 25.3
click at [998, 511] on div "Design Estimated Turnaround If your order is placed & all sets are uploaded & a…" at bounding box center [1060, 354] width 331 height 402
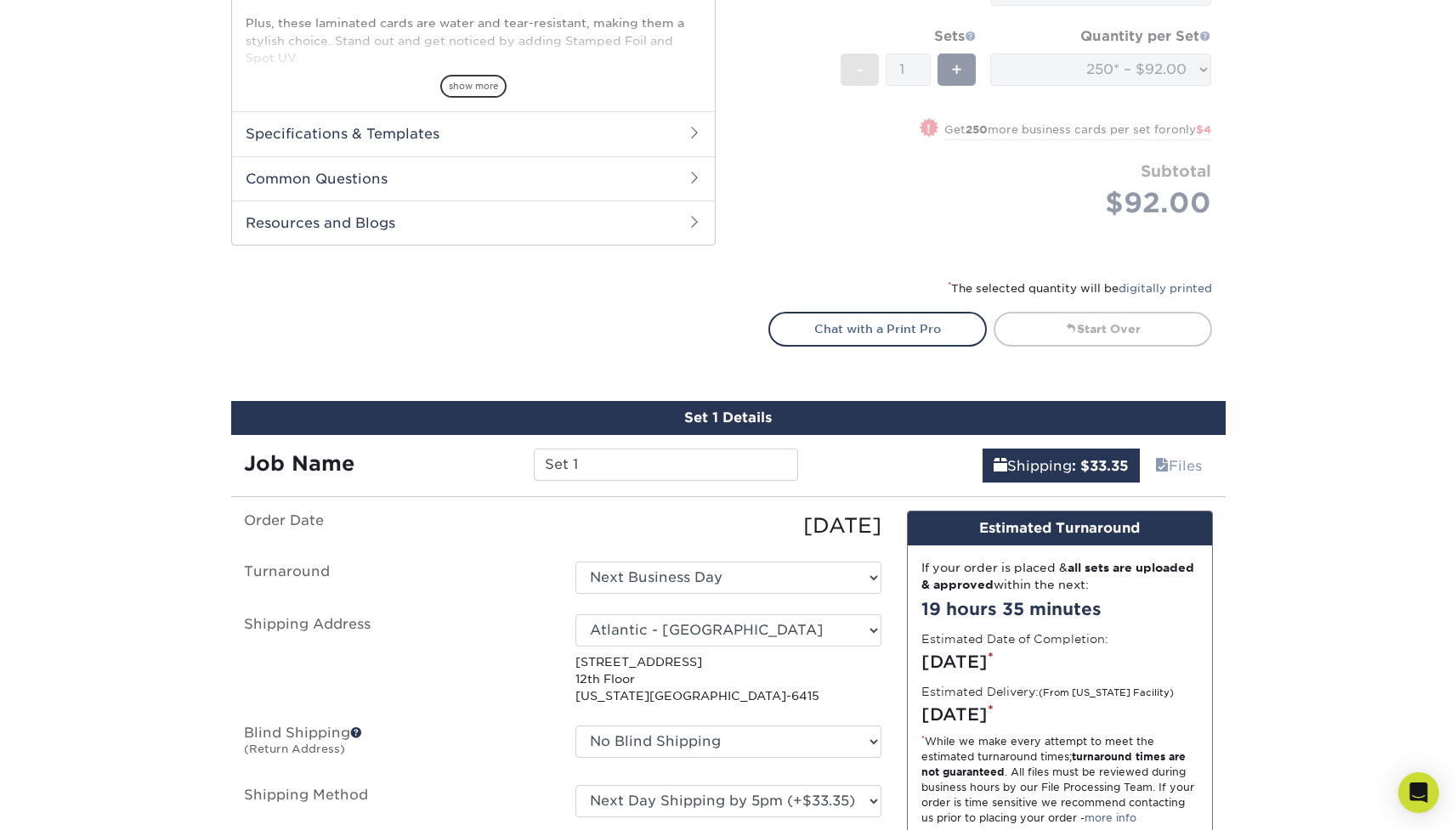
scroll to position [795, 0]
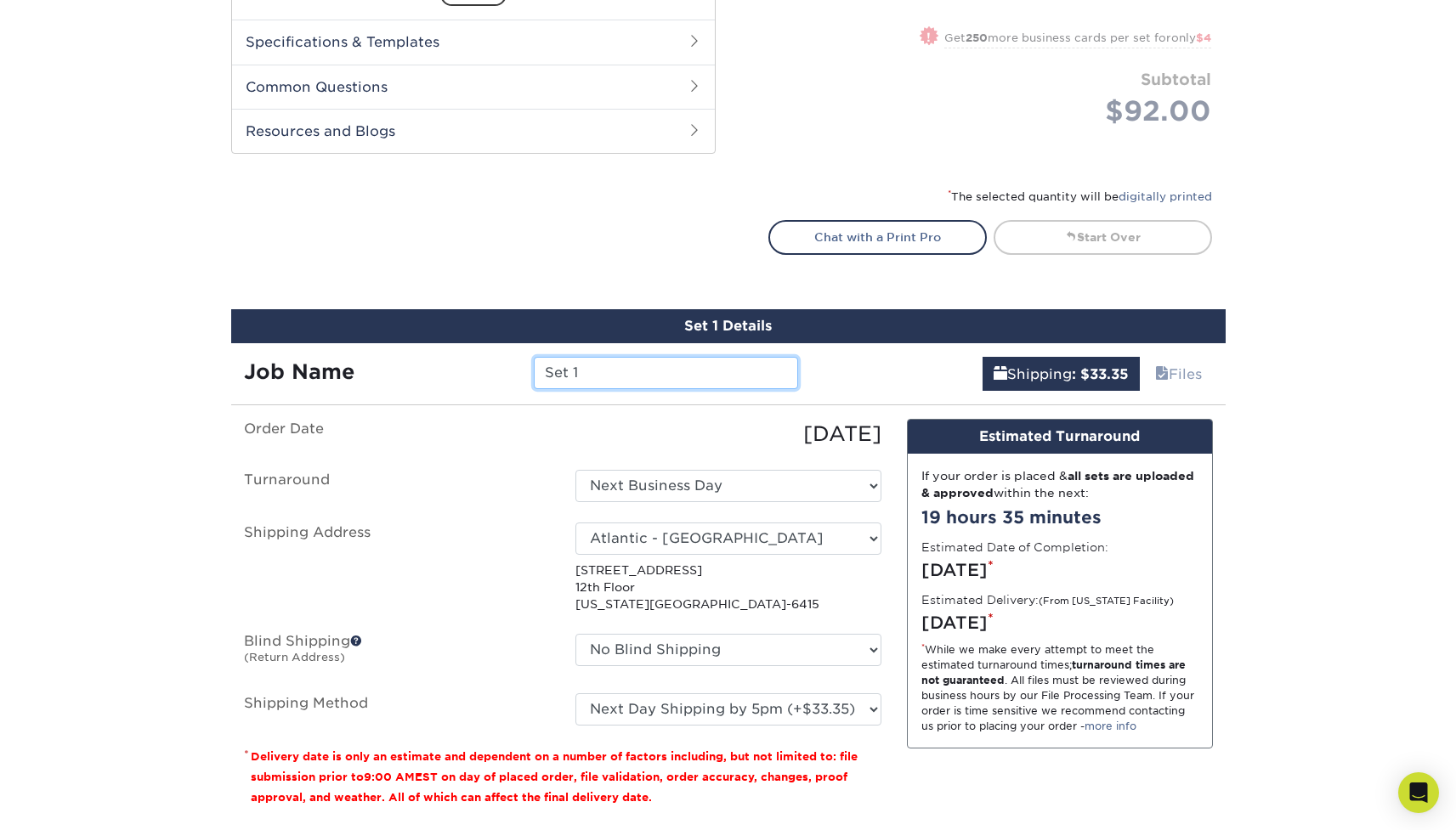
click at [594, 363] on input "Set 1" at bounding box center [666, 373] width 264 height 33
paste input "Andrea Castro-Mendivil"
type input "Andrea Castro-Mendivil"
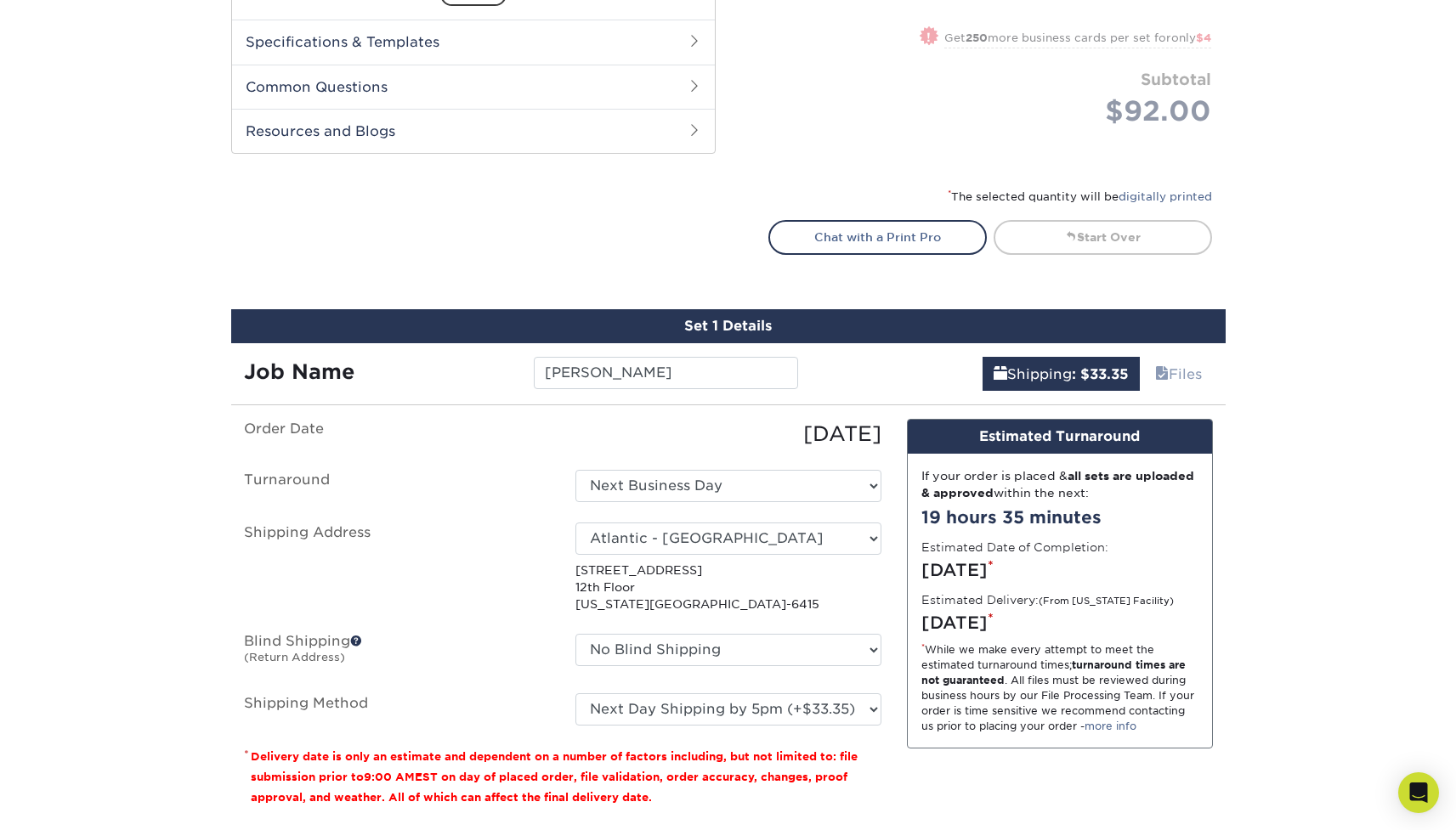
click at [852, 385] on div "Shipping : $33.35 Files" at bounding box center [1018, 366] width 415 height 47
click at [776, 717] on select "Please Select Ground Shipping (+$7.84) 3 Day Shipping Service (+$20.07) 2 Day A…" at bounding box center [728, 710] width 306 height 33
click at [575, 693] on select "Please Select Ground Shipping (+$7.84) 3 Day Shipping Service (+$20.07) 2 Day A…" at bounding box center [728, 710] width 306 height 33
click at [776, 708] on select "Please Select Ground Shipping (+$7.84) 3 Day Shipping Service (+$20.07) 2 Day A…" at bounding box center [728, 710] width 306 height 33
click at [575, 693] on select "Please Select Ground Shipping (+$7.84) 3 Day Shipping Service (+$20.07) 2 Day A…" at bounding box center [728, 710] width 306 height 33
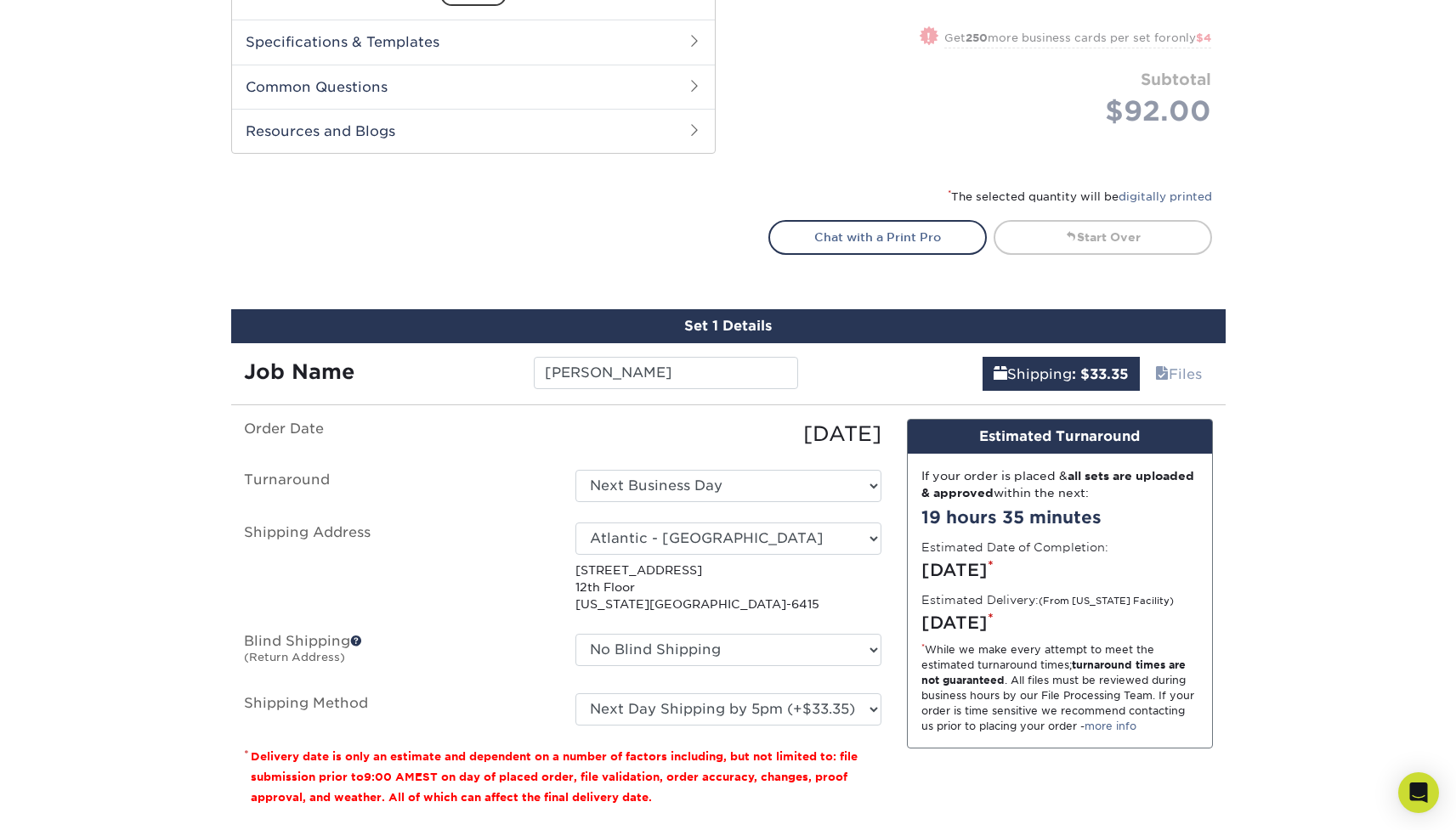
click at [1023, 763] on div "Design Estimated Turnaround If your order is placed & all sets are uploaded & a…" at bounding box center [1060, 619] width 331 height 402
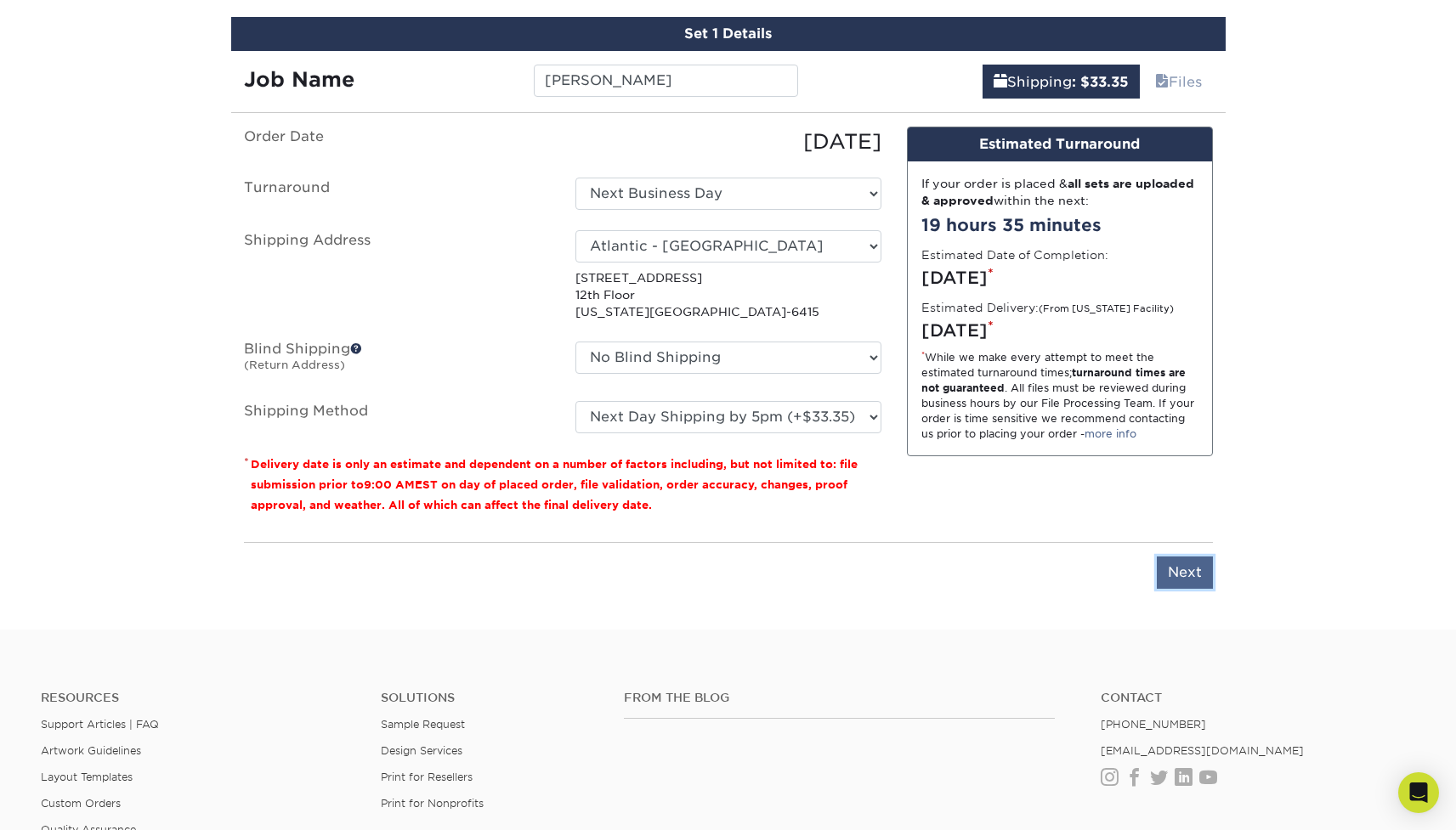
click at [1176, 574] on input "Next" at bounding box center [1184, 573] width 56 height 33
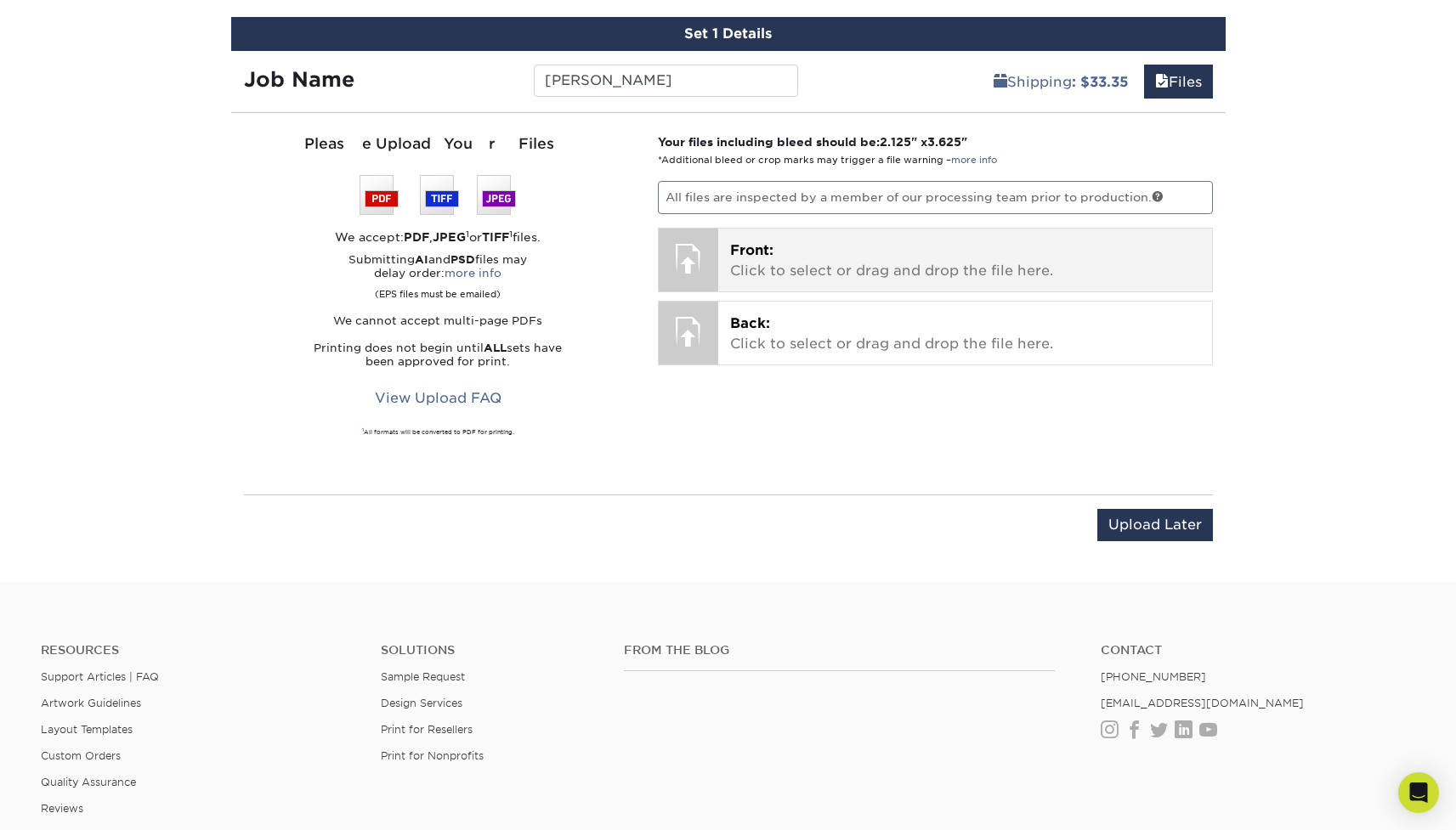
click at [710, 261] on div at bounding box center [688, 258] width 59 height 59
click at [823, 268] on p "Front: Click to select or drag and drop the file here." at bounding box center [965, 261] width 470 height 40
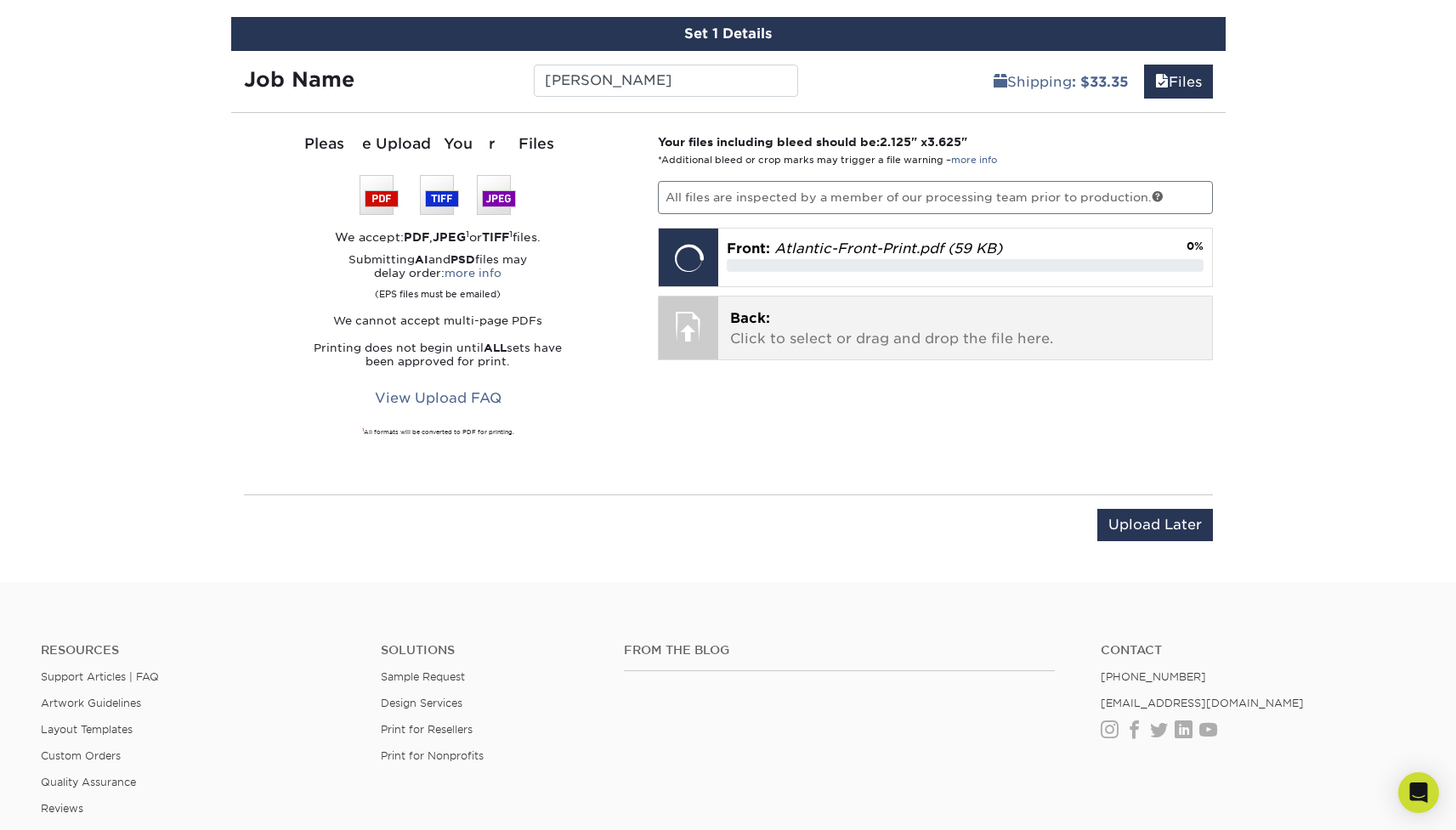
click at [844, 323] on p "Back: Click to select or drag and drop the file here." at bounding box center [965, 329] width 470 height 40
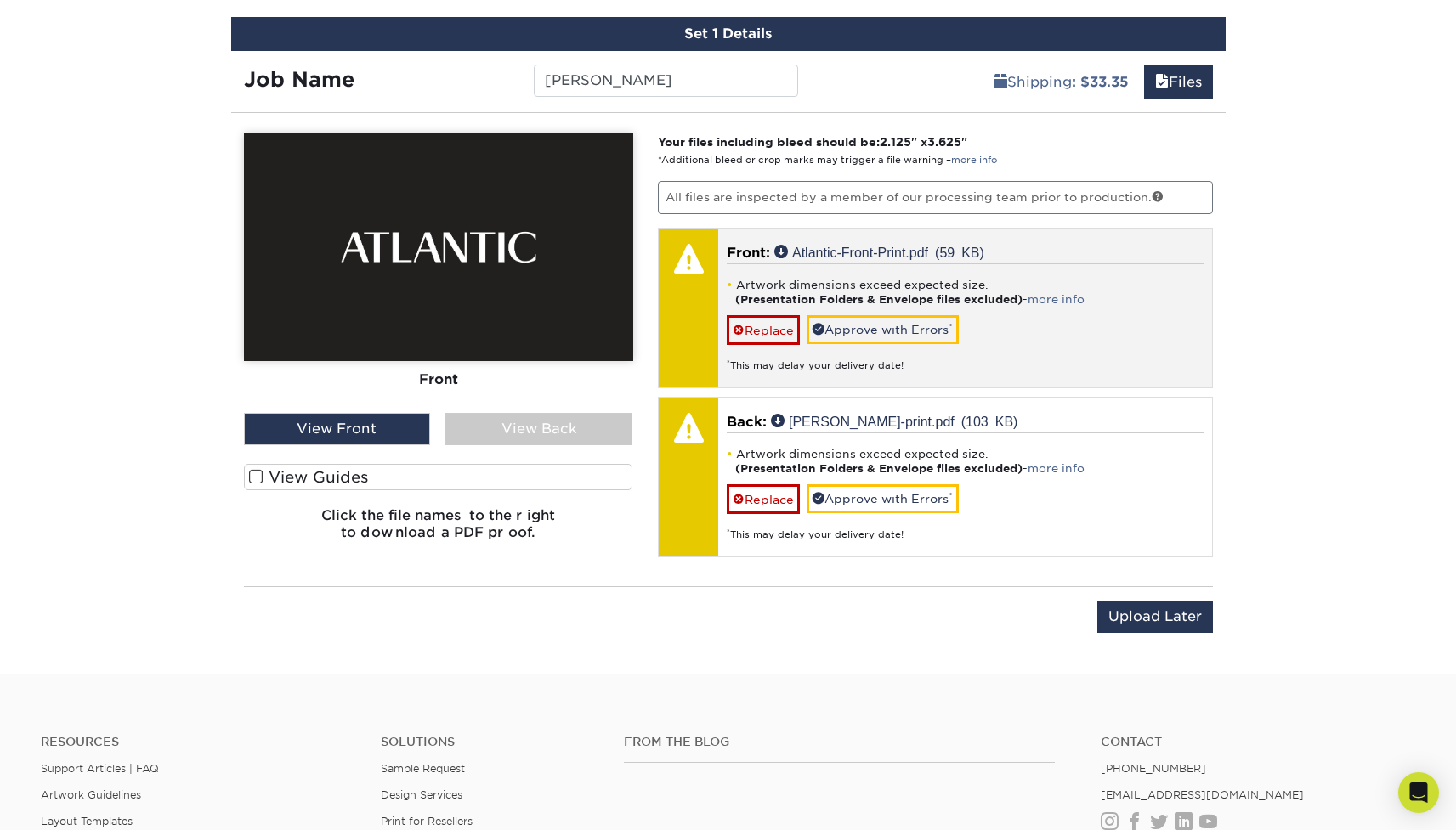
click at [1017, 337] on div "Artwork dimensions exceed expected size. (Presentation Folders & Envelope files…" at bounding box center [965, 317] width 476 height 109
click at [917, 335] on link "Approve with Errors *" at bounding box center [882, 330] width 152 height 29
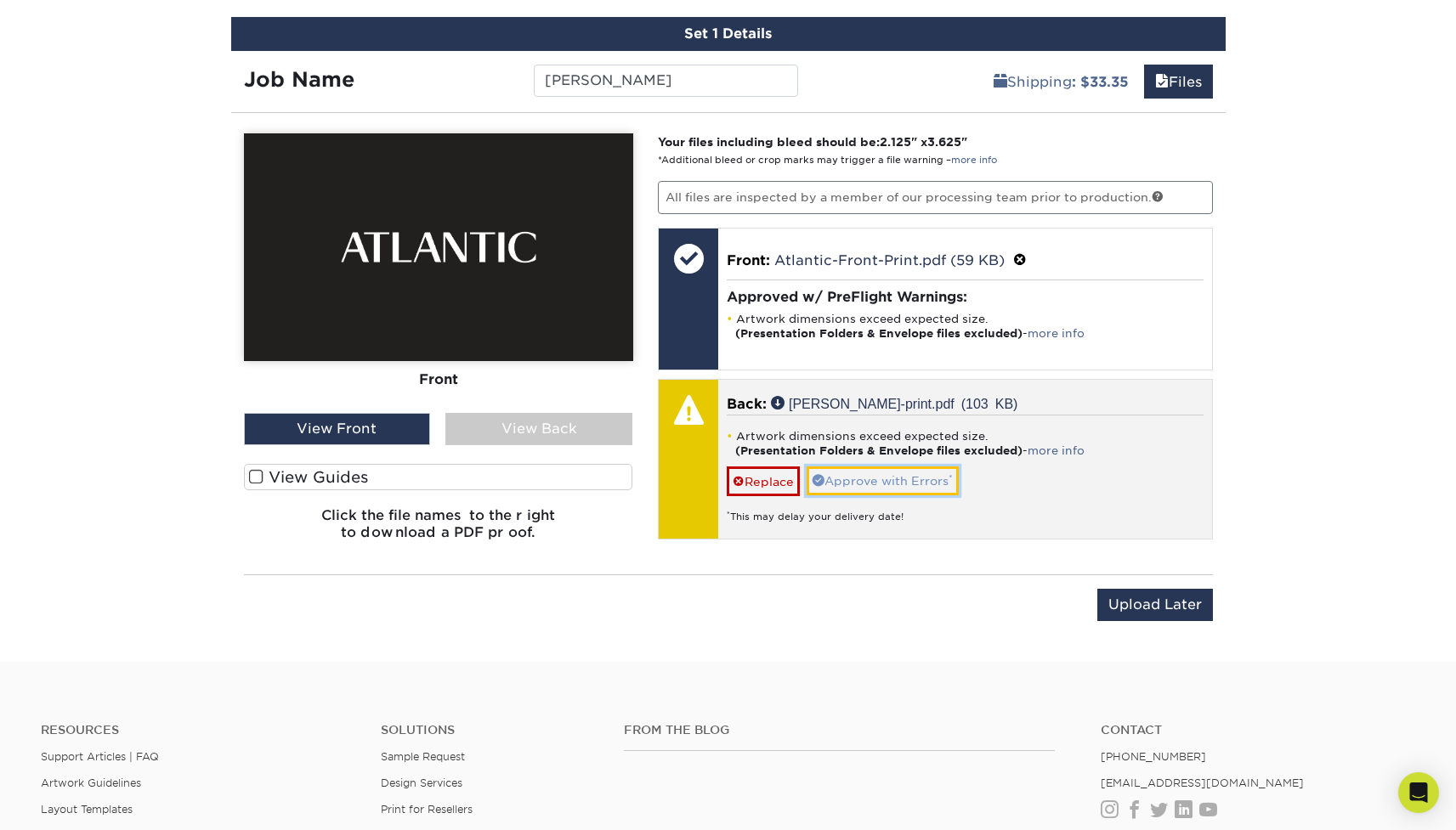
click at [898, 472] on link "Approve with Errors *" at bounding box center [882, 482] width 152 height 29
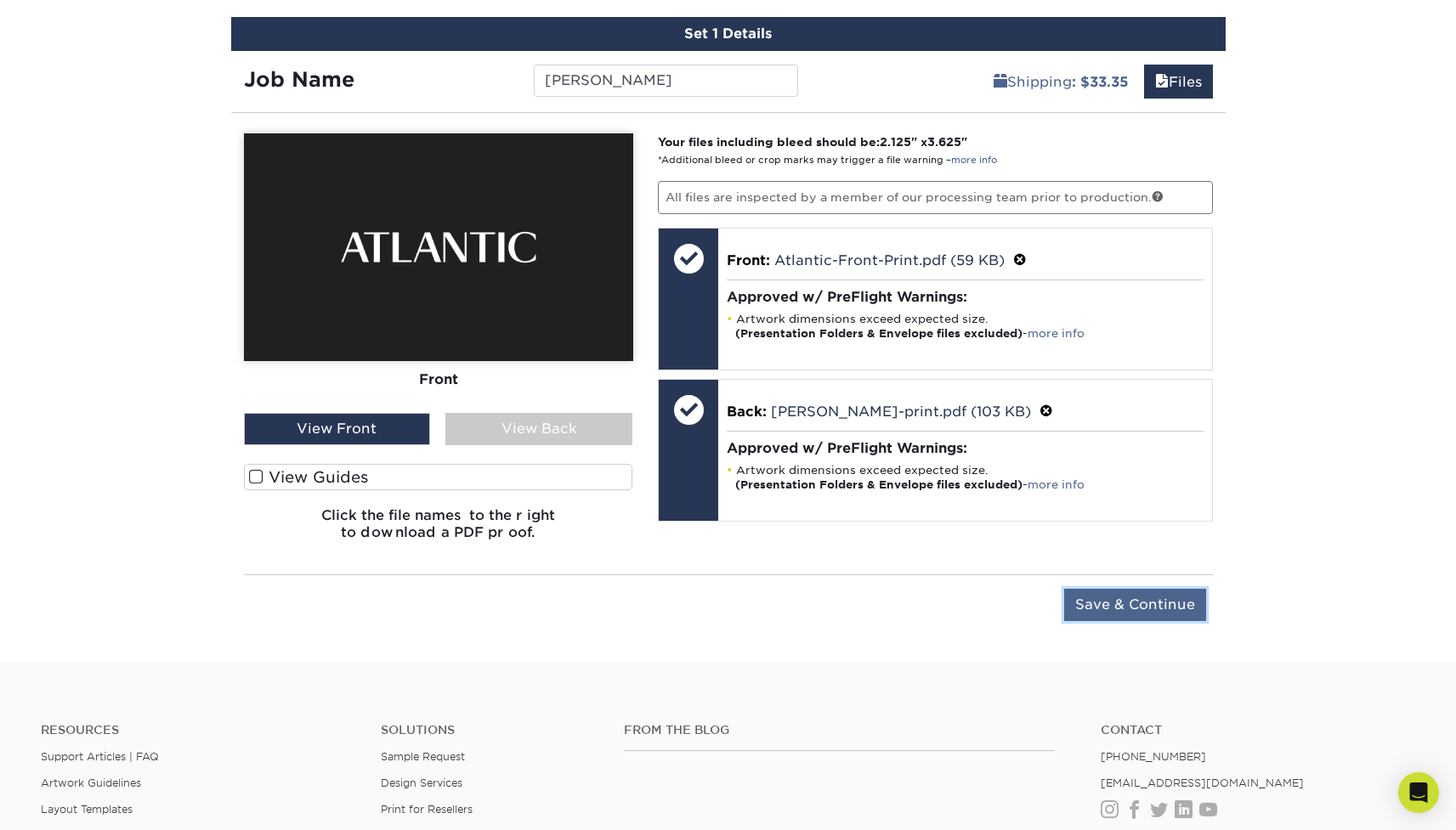
click at [1103, 595] on input "Save & Continue" at bounding box center [1134, 606] width 142 height 33
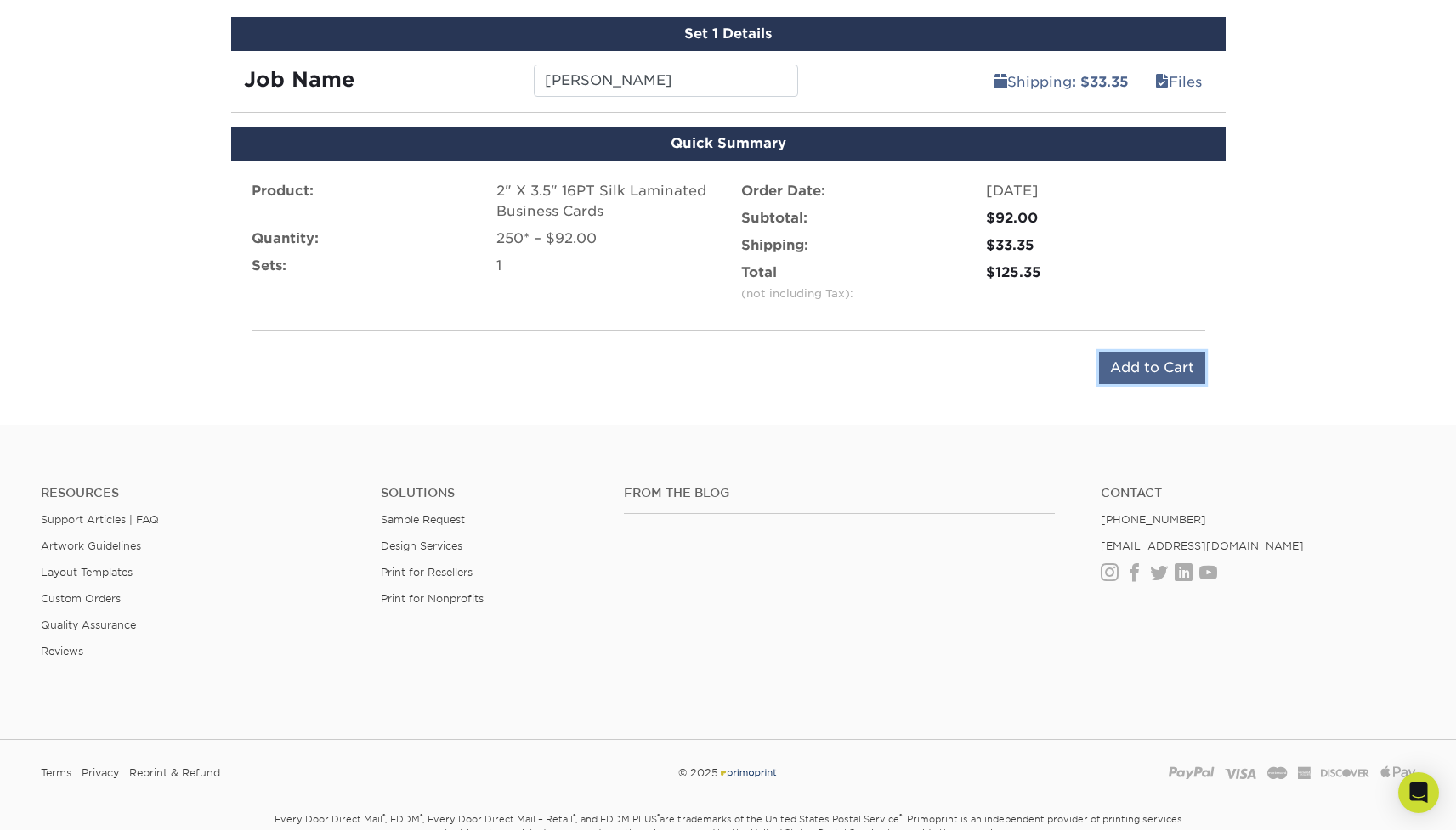
click at [1121, 366] on input "Add to Cart" at bounding box center [1152, 368] width 107 height 33
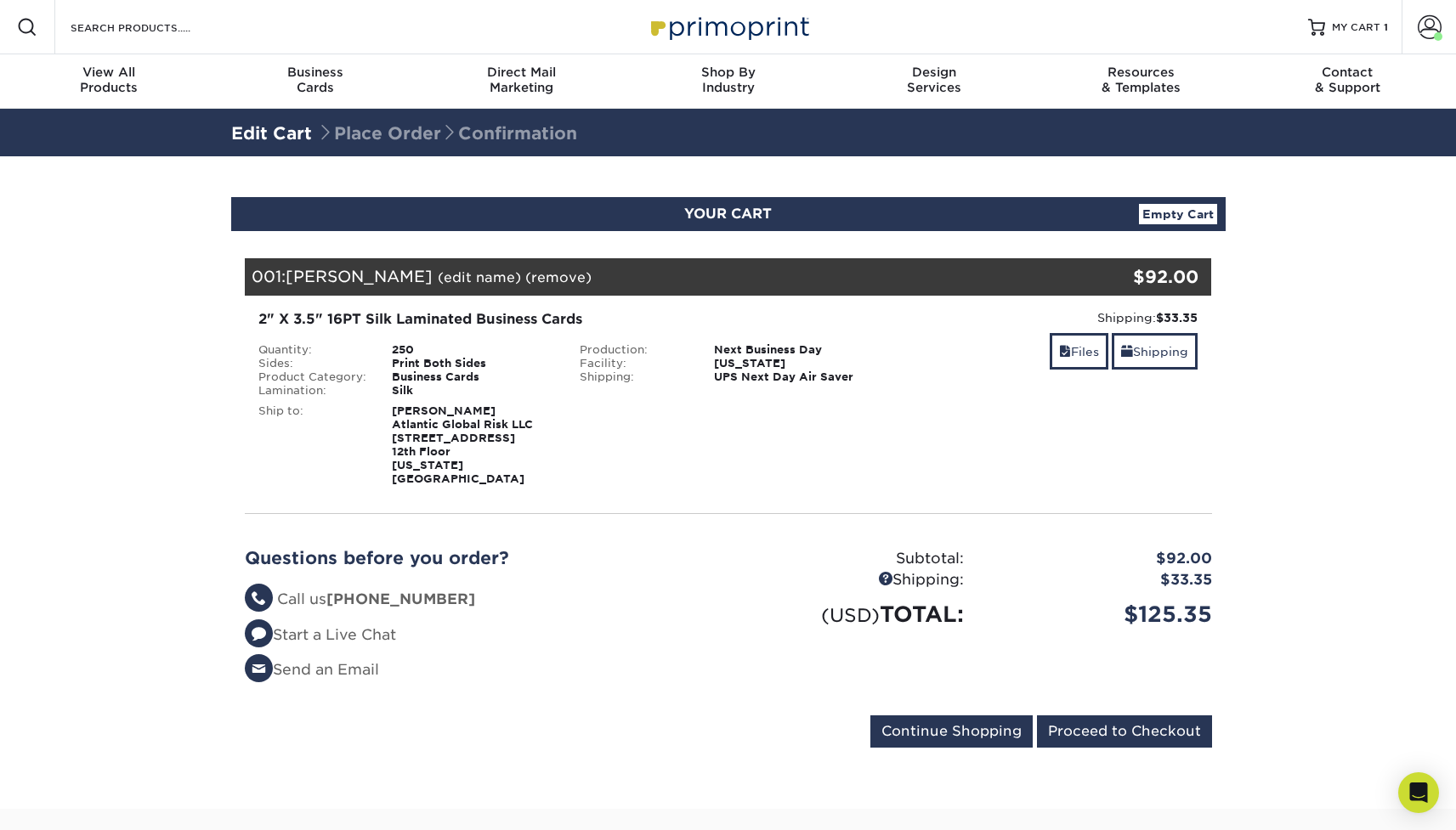
drag, startPoint x: 482, startPoint y: 275, endPoint x: 291, endPoint y: 274, distance: 191.0
click at [291, 274] on span "Andrea Castro-Mendivil" at bounding box center [359, 276] width 147 height 19
copy span "Andrea Castro-Mendivil"
click at [1177, 357] on link "Shipping" at bounding box center [1155, 351] width 86 height 36
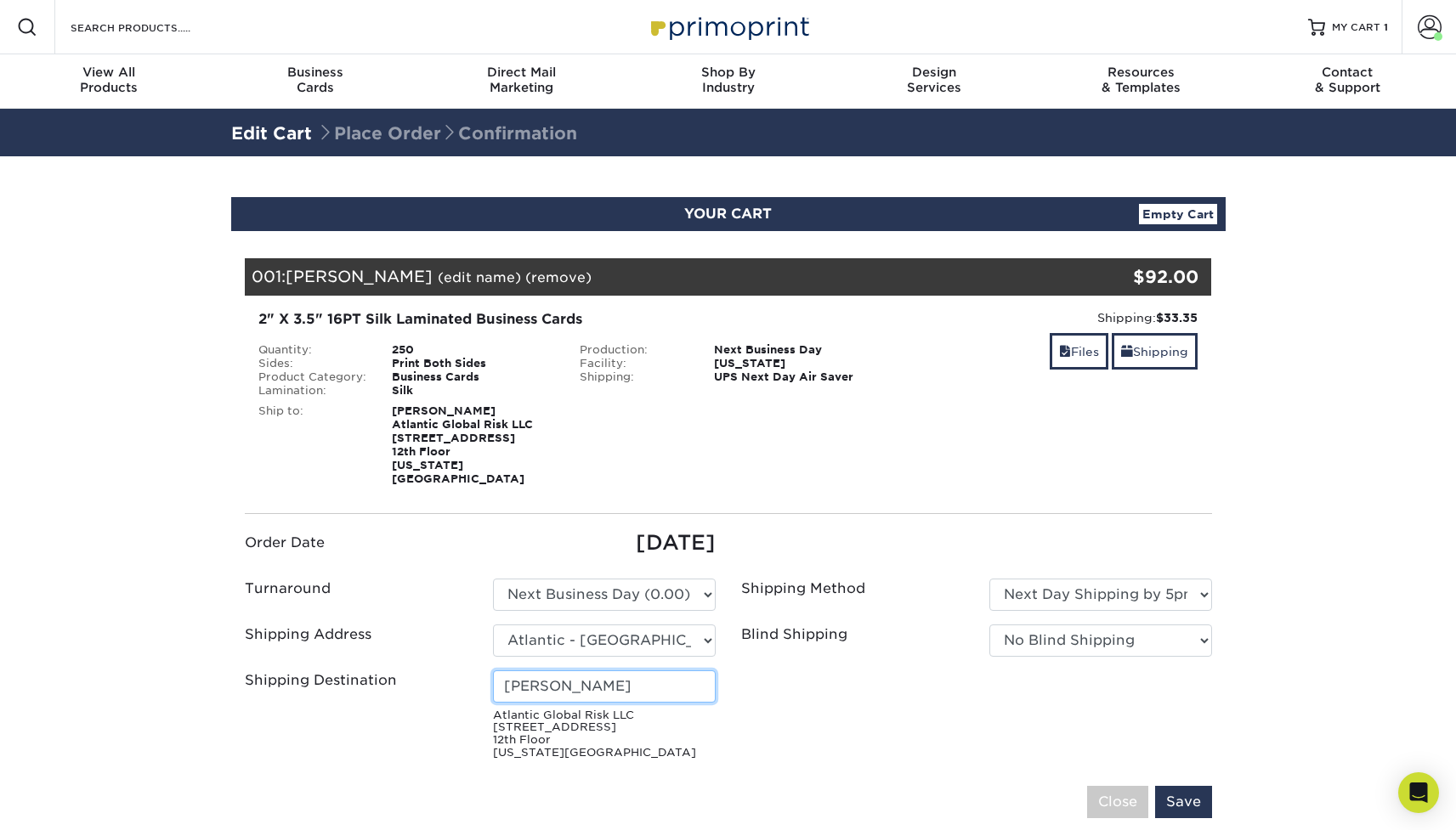
drag, startPoint x: 577, startPoint y: 673, endPoint x: 481, endPoint y: 672, distance: 96.0
click at [481, 672] on div "Geeta Rankoth Atlantic Global Risk LLC 292 Madison Ave 12th Floor New York, NY …" at bounding box center [604, 716] width 249 height 89
paste input "Andrea Castro-Mendivil"
type input "Andrea Castro-Mendivil"
click at [825, 705] on ul "Order Date 08/28/2025 Turnaround Please Select Select One" at bounding box center [728, 648] width 992 height 239
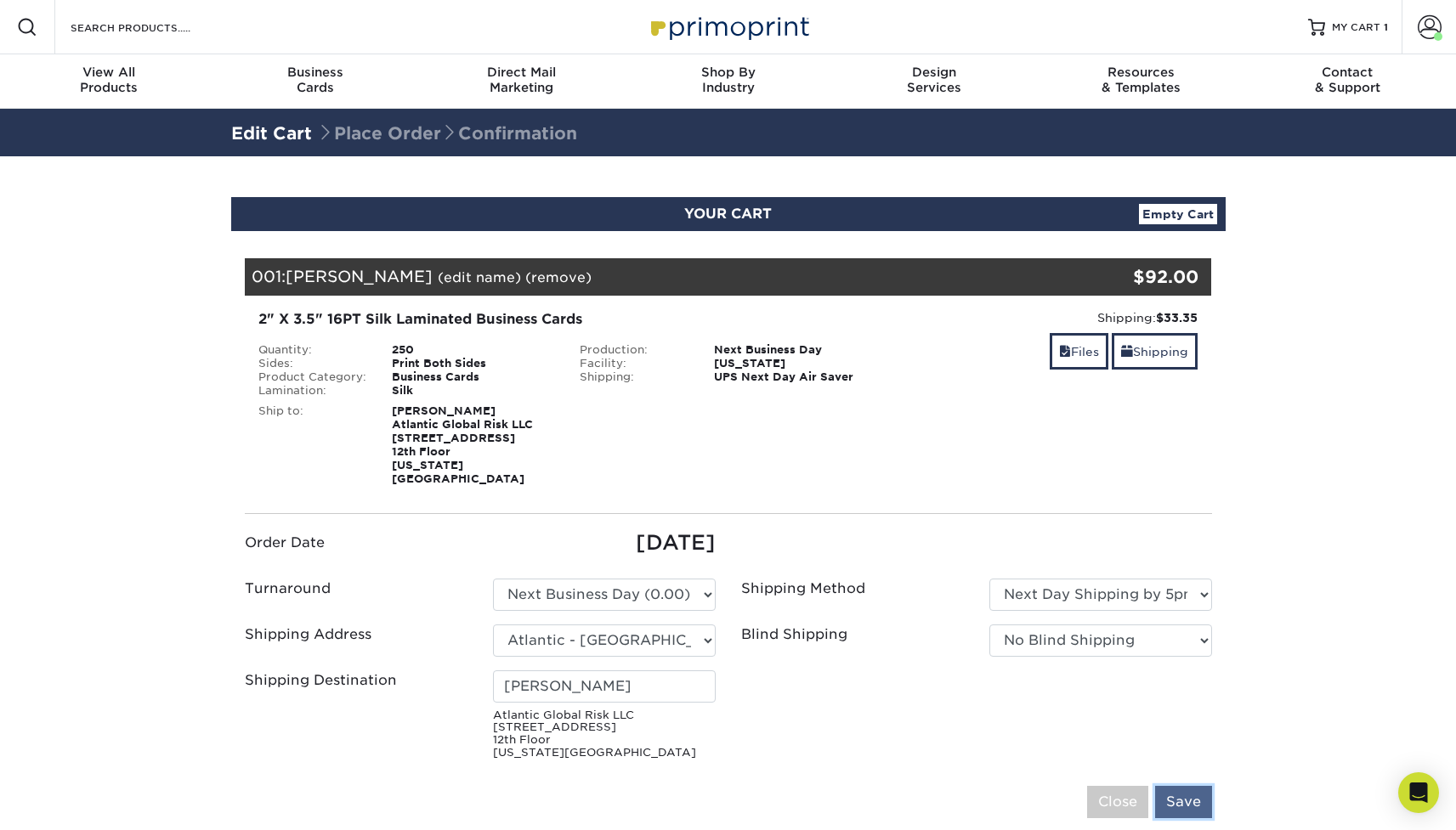
click at [1186, 786] on input "Save" at bounding box center [1183, 802] width 57 height 33
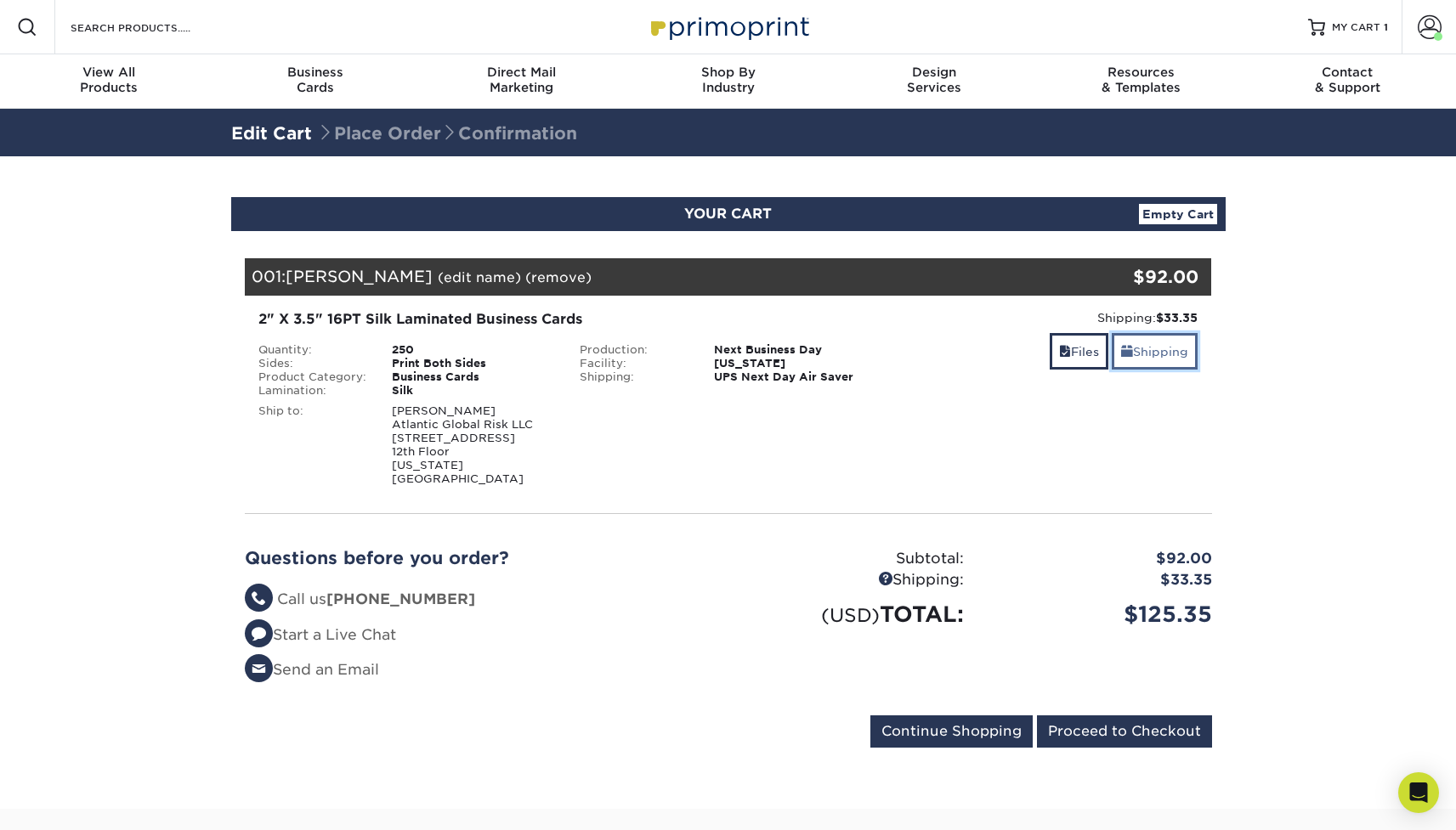
click at [1122, 353] on span at bounding box center [1127, 352] width 12 height 14
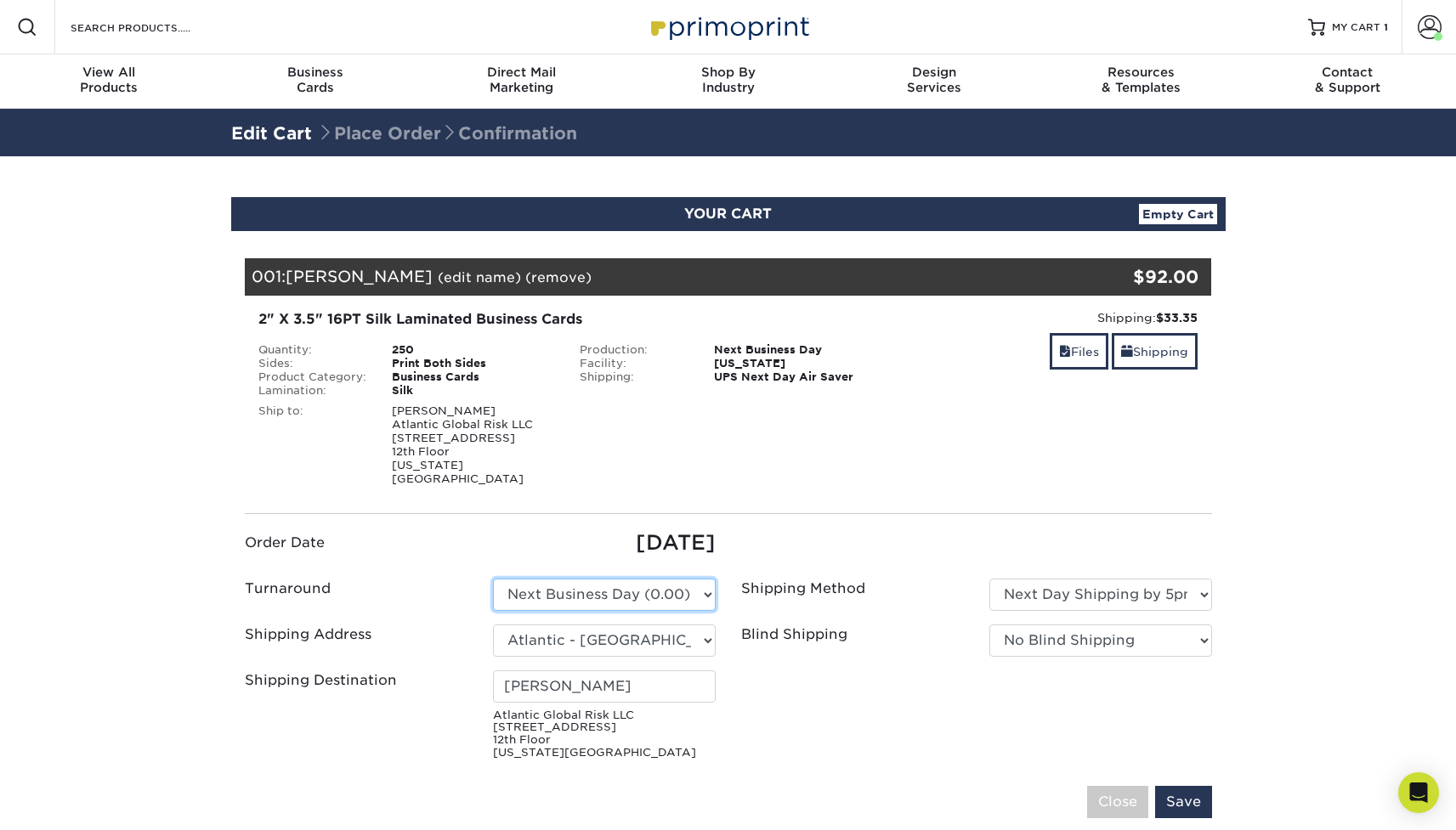
click at [615, 586] on select "Please Select 2 Business Days (0.00) 2-4 Business Days (0.00) Next Business Day…" at bounding box center [604, 595] width 223 height 33
drag, startPoint x: 1199, startPoint y: 790, endPoint x: 1208, endPoint y: 790, distance: 9.0
click at [1199, 790] on input "Save" at bounding box center [1183, 802] width 57 height 33
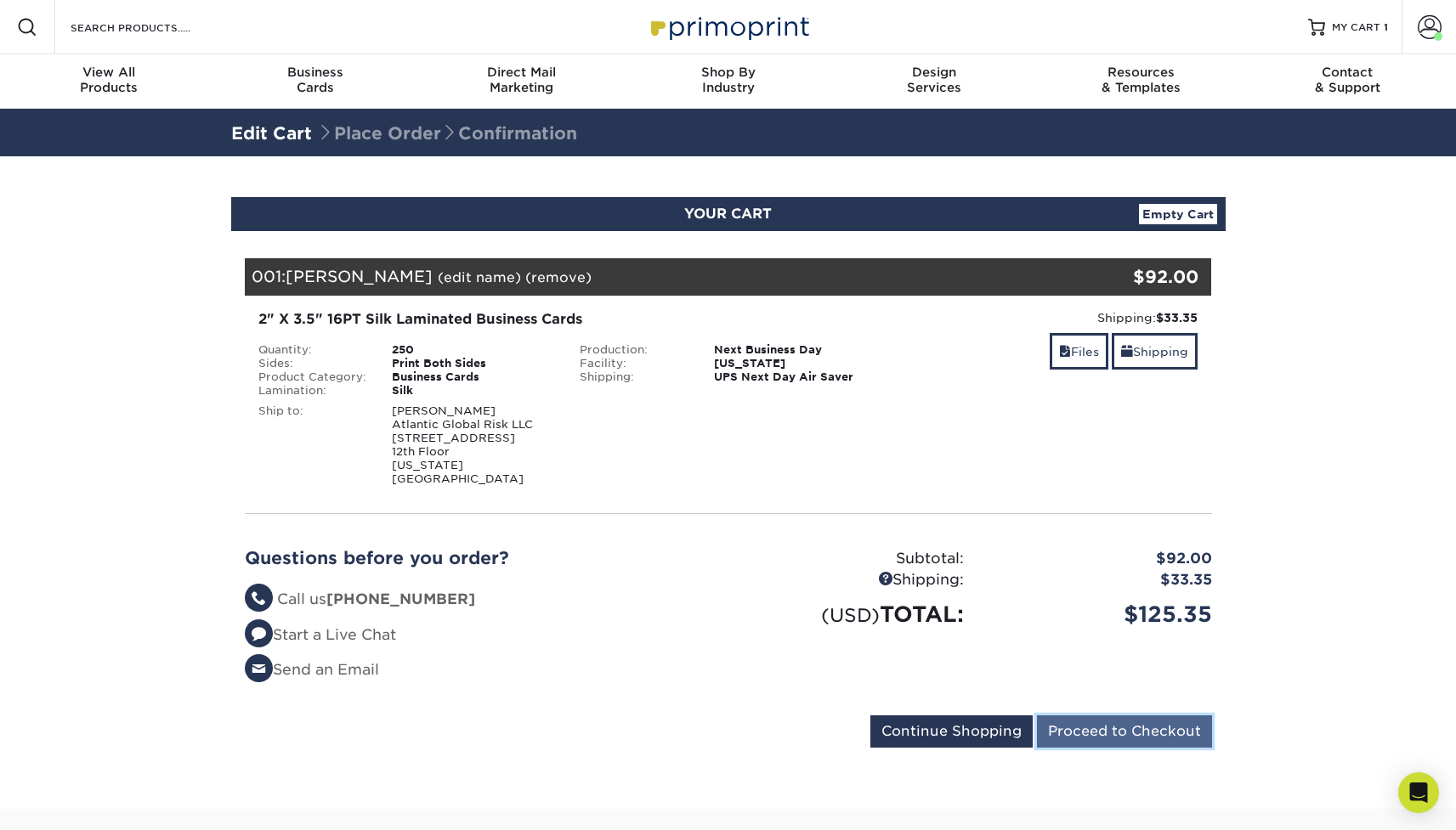
click at [1158, 716] on input "Proceed to Checkout" at bounding box center [1125, 732] width 175 height 33
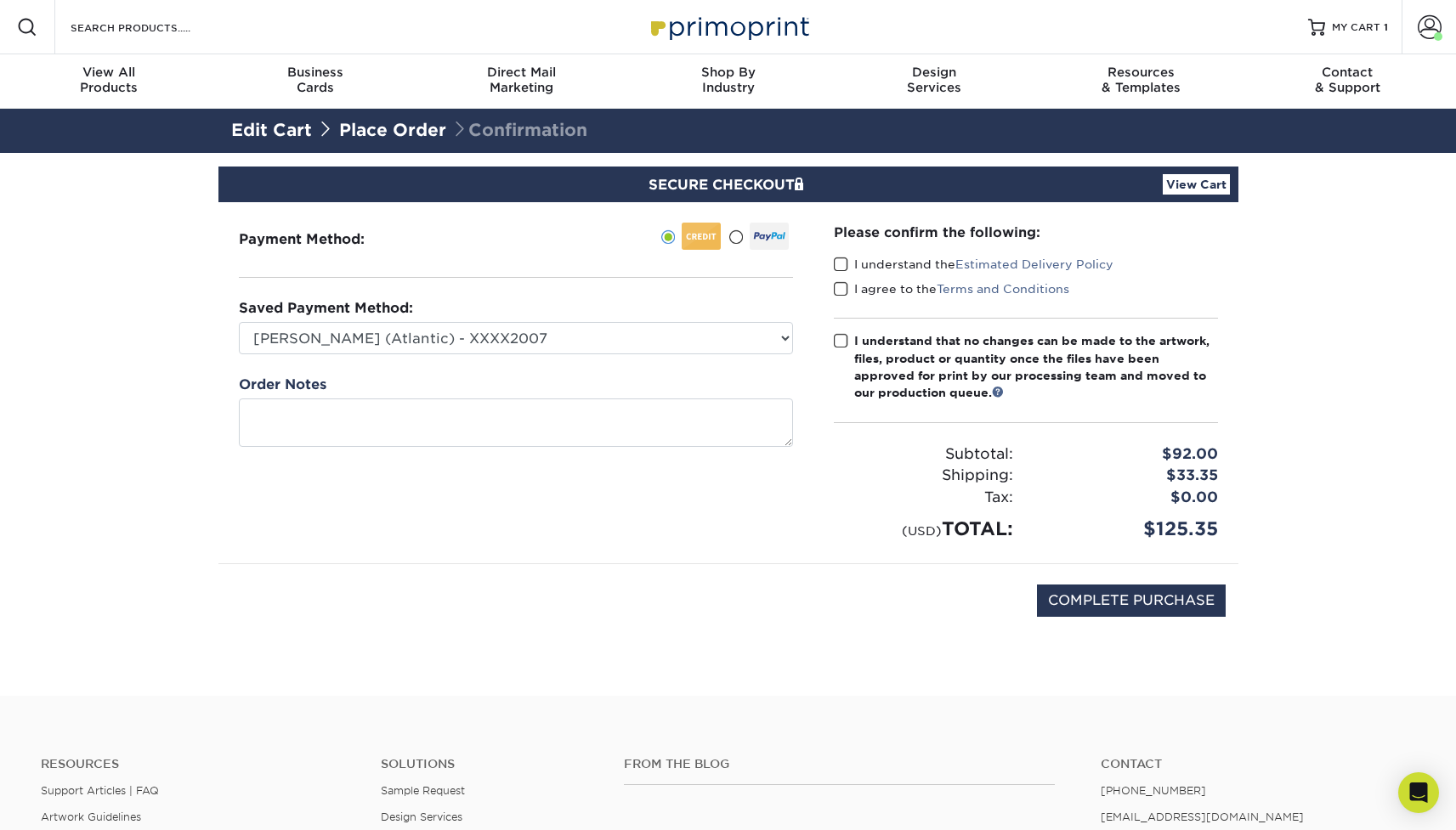
click at [845, 264] on span at bounding box center [840, 264] width 15 height 16
click at [0, 0] on input "I understand the Estimated Delivery Policy" at bounding box center [0, 0] width 0 height 0
click at [839, 287] on span at bounding box center [840, 289] width 15 height 16
click at [0, 0] on input "I agree to the Terms and Conditions" at bounding box center [0, 0] width 0 height 0
click at [842, 340] on span at bounding box center [840, 341] width 15 height 16
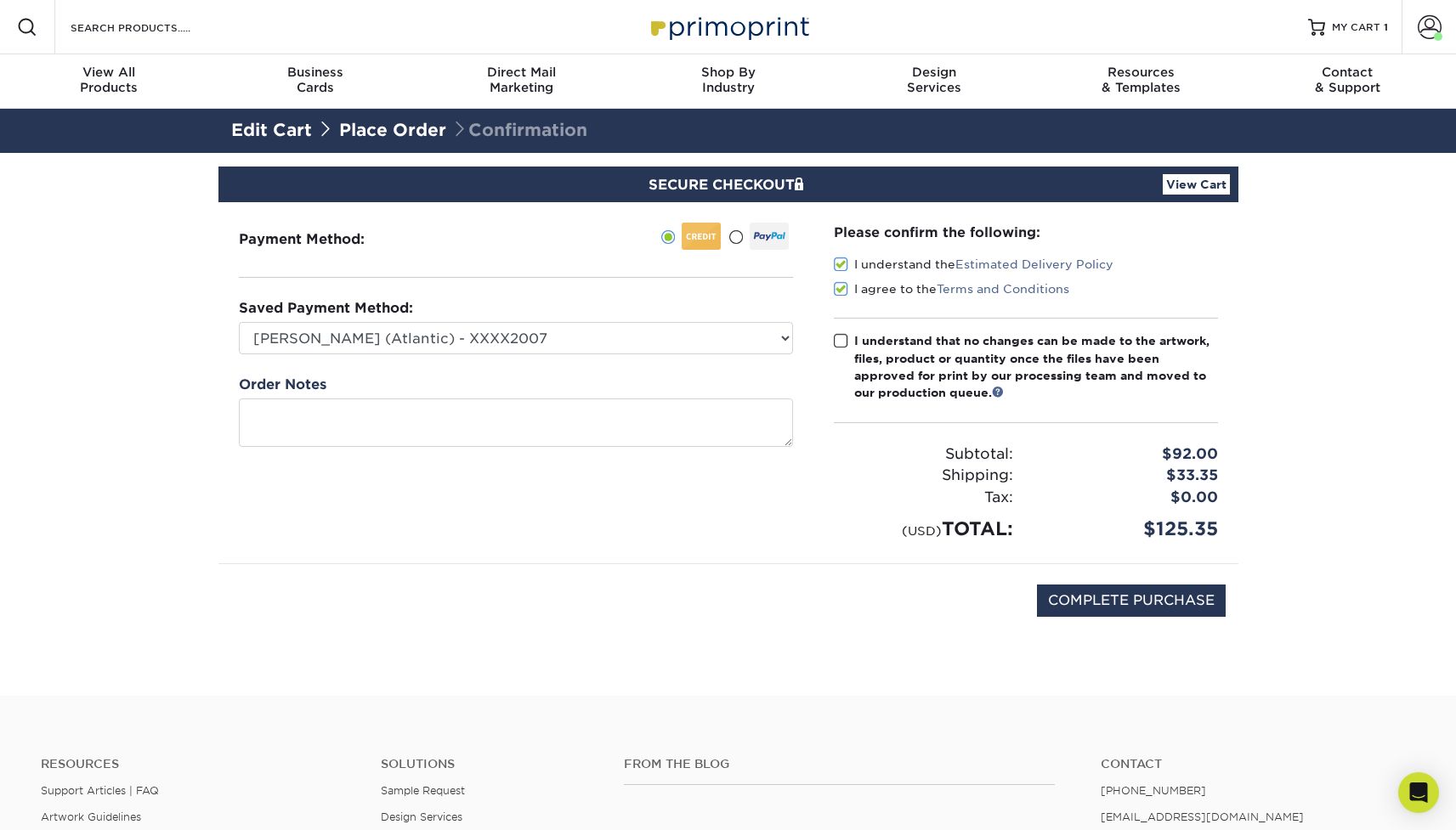
click at [0, 0] on input "I understand that no changes can be made to the artwork, files, product or quan…" at bounding box center [0, 0] width 0 height 0
click at [1130, 610] on input "COMPLETE PURCHASE" at bounding box center [1131, 601] width 188 height 33
type input "PROCESSING, PLEASE WAIT..."
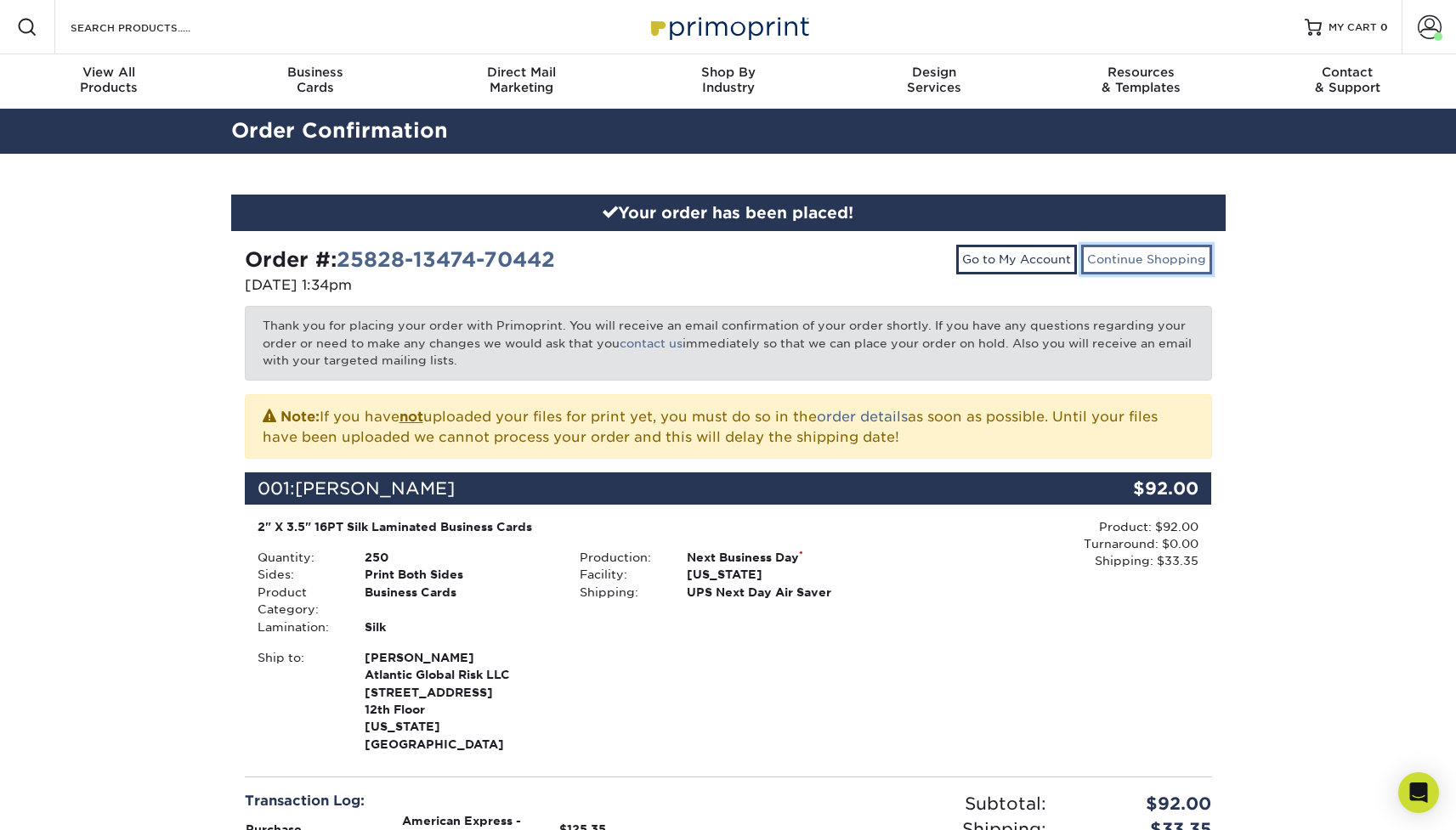
click at [1133, 257] on link "Continue Shopping" at bounding box center [1146, 260] width 131 height 29
